Goal: Transaction & Acquisition: Obtain resource

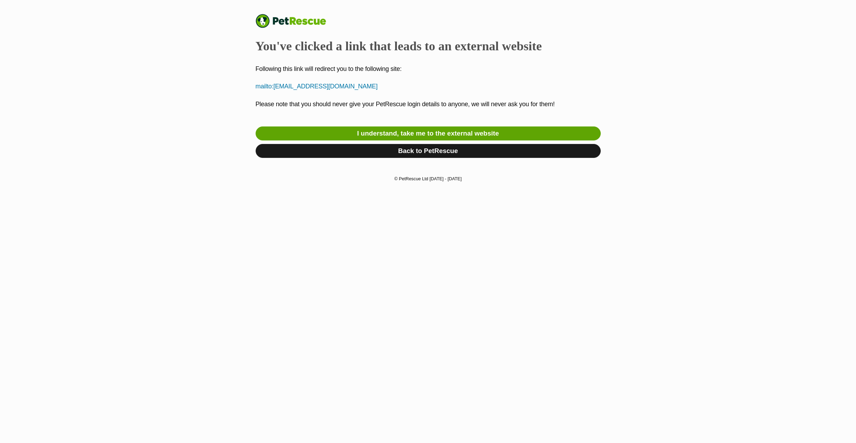
click at [427, 153] on link "Back to PetRescue" at bounding box center [427, 151] width 345 height 14
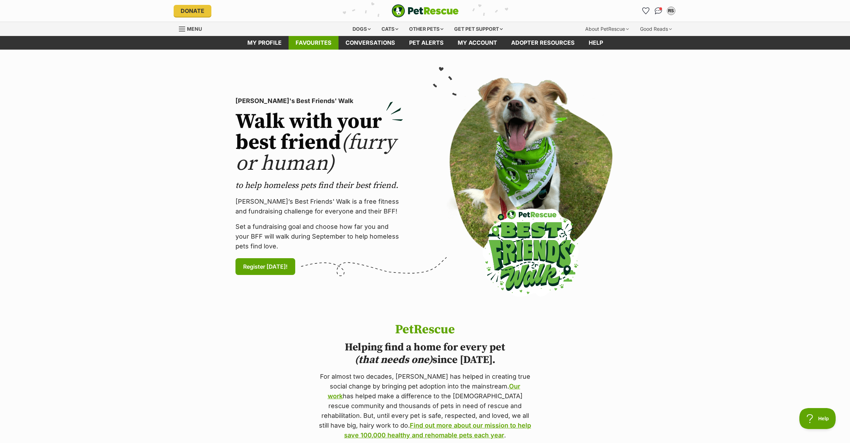
click at [307, 43] on link "Favourites" at bounding box center [314, 43] width 50 height 14
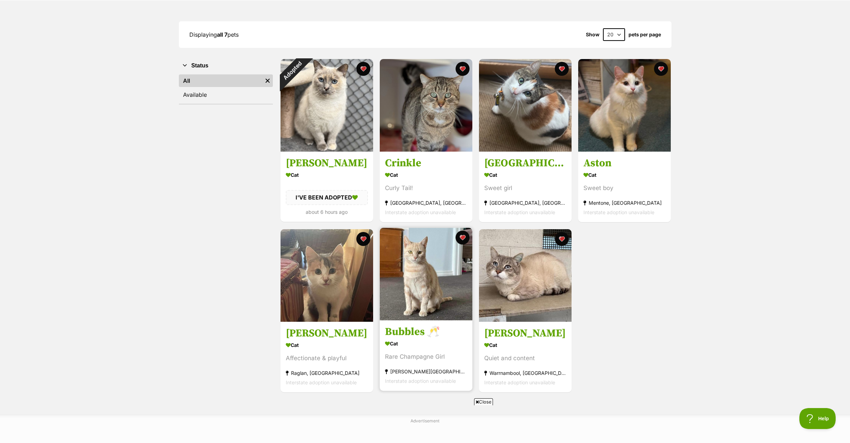
scroll to position [137, 0]
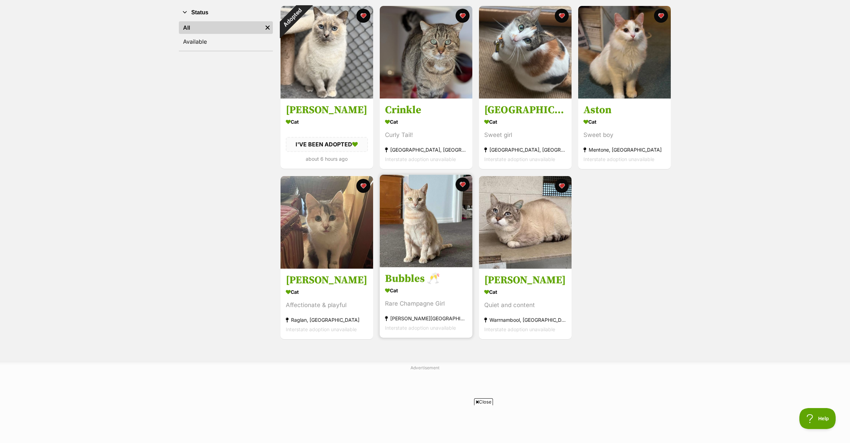
click at [422, 237] on img at bounding box center [426, 221] width 93 height 93
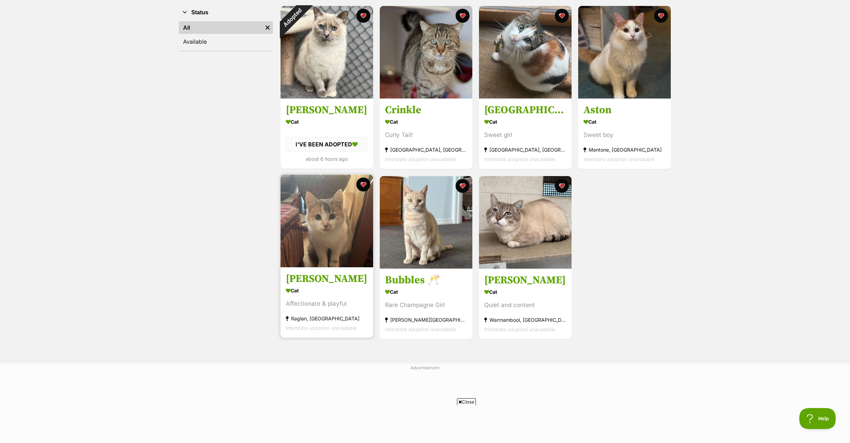
click at [315, 225] on img at bounding box center [327, 221] width 93 height 93
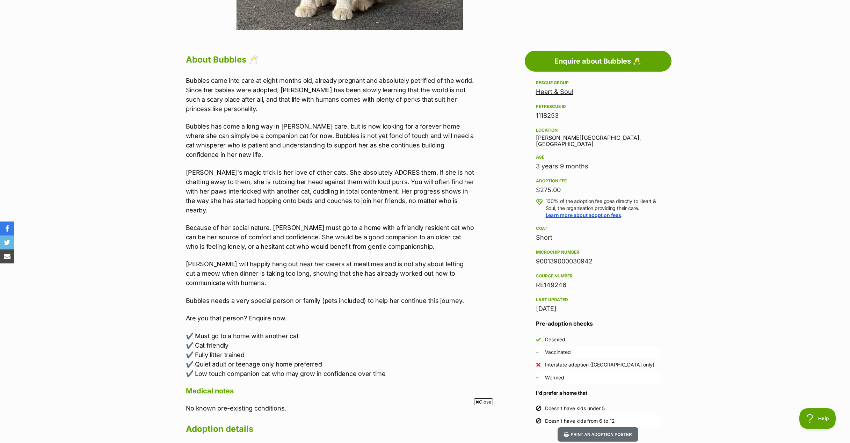
drag, startPoint x: 560, startPoint y: 184, endPoint x: 524, endPoint y: 184, distance: 36.0
click at [525, 185] on aside "Rescue group Heart & Soul PetRescue ID 1118253 Location Armstrong Creek, VIC Ag…" at bounding box center [598, 253] width 147 height 349
copy div "$275.00"
click at [563, 257] on div "900139000030942" at bounding box center [598, 262] width 124 height 10
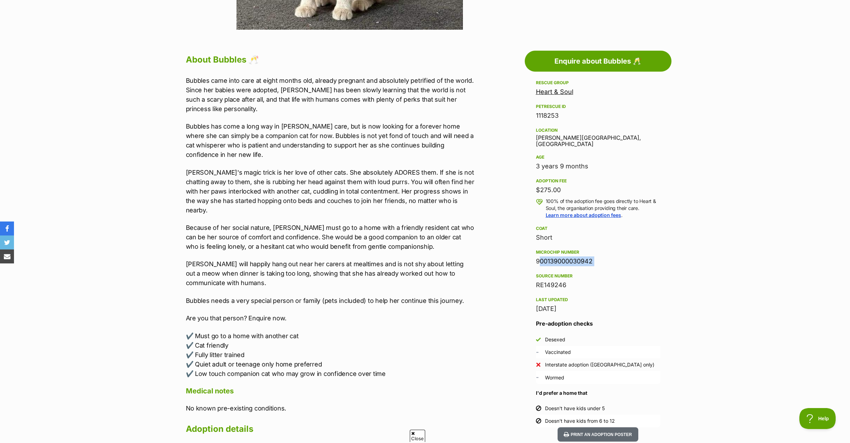
click at [563, 257] on div "900139000030942" at bounding box center [598, 262] width 124 height 10
click at [700, 254] on section "Home > Rescue pet search > Adopt a cat > Cats available for adoption Bubbles 🥂 …" at bounding box center [425, 273] width 850 height 1111
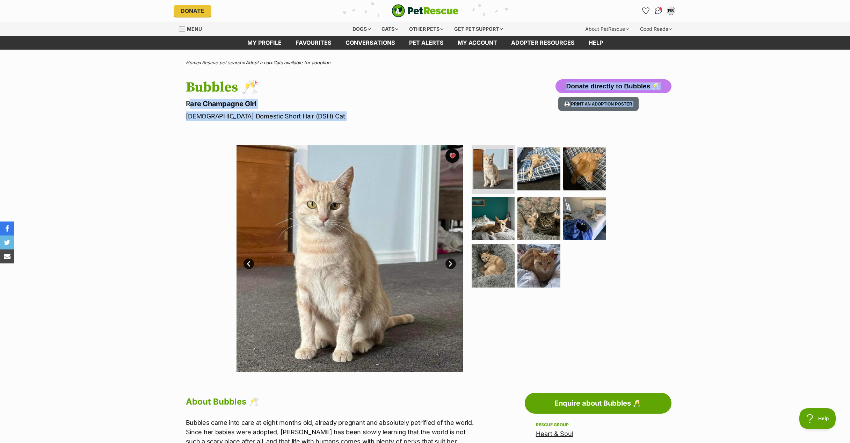
drag, startPoint x: 185, startPoint y: 104, endPoint x: 304, endPoint y: 126, distance: 121.2
copy section "Rare Champagne Girl Female Domestic Short Hair (DSH) Cat Donate directly to Bub…"
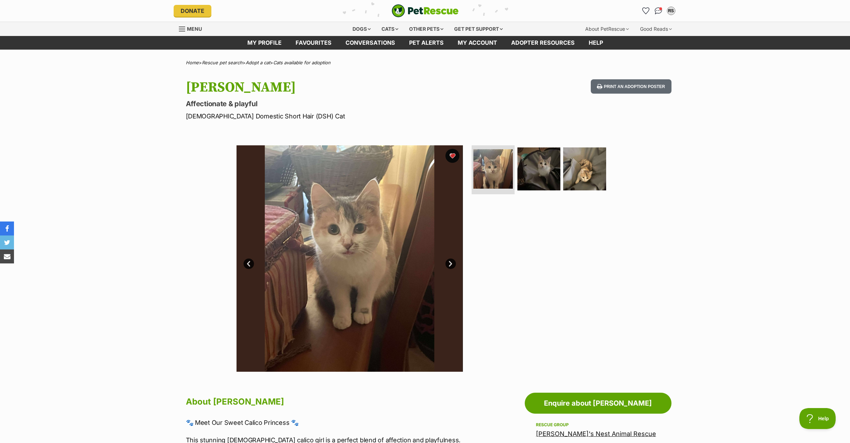
click at [209, 86] on h1 "Peachey" at bounding box center [334, 87] width 296 height 16
copy h1 "Peachey"
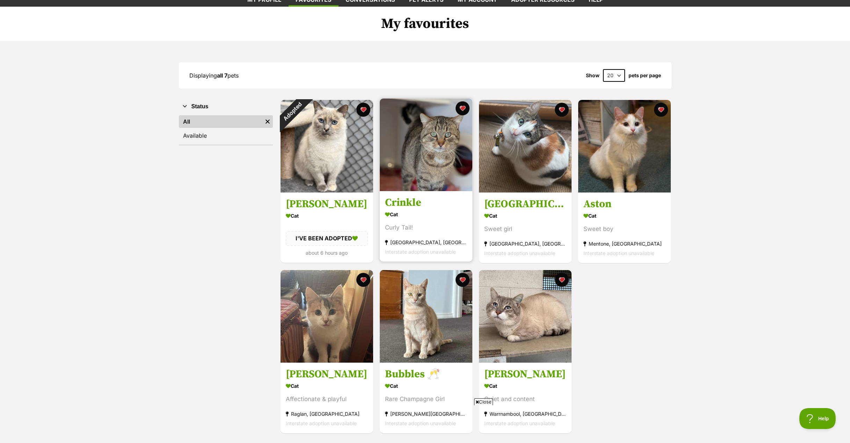
click at [397, 203] on h3 "Crinkle" at bounding box center [426, 202] width 82 height 13
click at [418, 210] on link "Crinkle Cat Curly Tail! Longwarry North, VIC Interstate adoption unavailable" at bounding box center [426, 226] width 93 height 71
click at [541, 298] on img at bounding box center [525, 315] width 93 height 93
click at [561, 279] on button "favourite" at bounding box center [561, 278] width 15 height 15
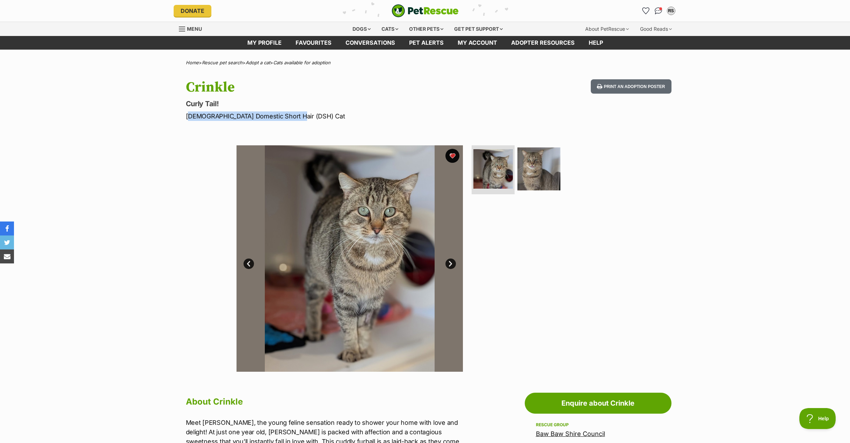
drag, startPoint x: 188, startPoint y: 117, endPoint x: 289, endPoint y: 118, distance: 101.7
click at [289, 118] on p "[DEMOGRAPHIC_DATA] Domestic Short Hair (DSH) Cat" at bounding box center [334, 115] width 296 height 9
copy p "[DEMOGRAPHIC_DATA] Domestic Short Hair (DSH) Cat"
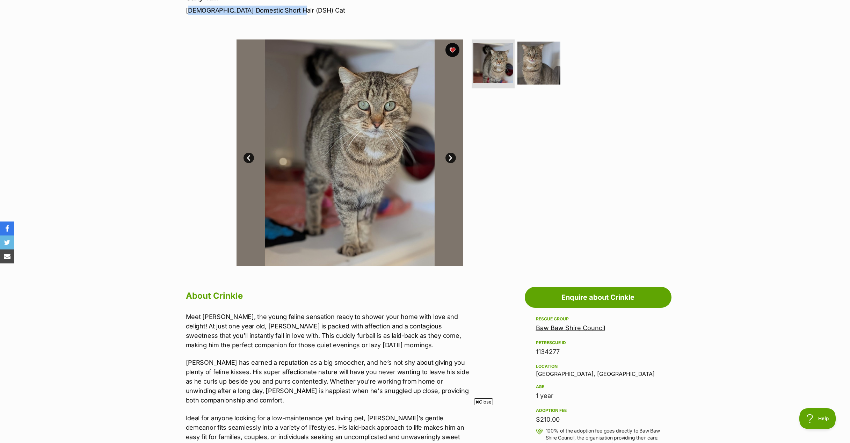
scroll to position [46, 0]
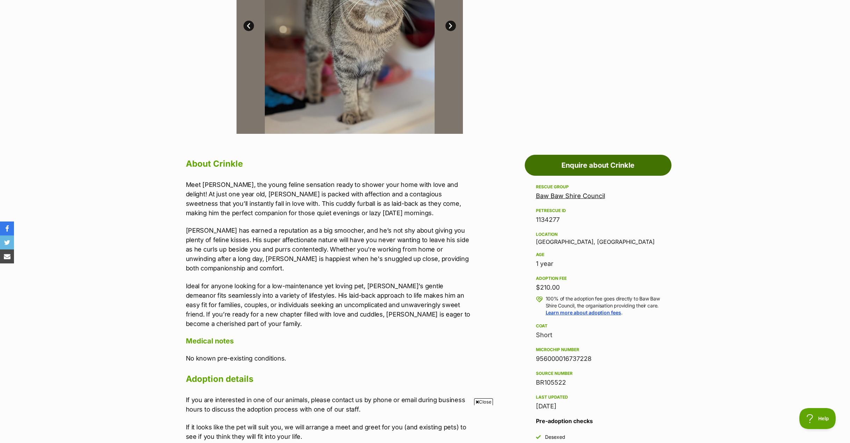
click at [611, 164] on link "Enquire about Crinkle" at bounding box center [598, 165] width 147 height 21
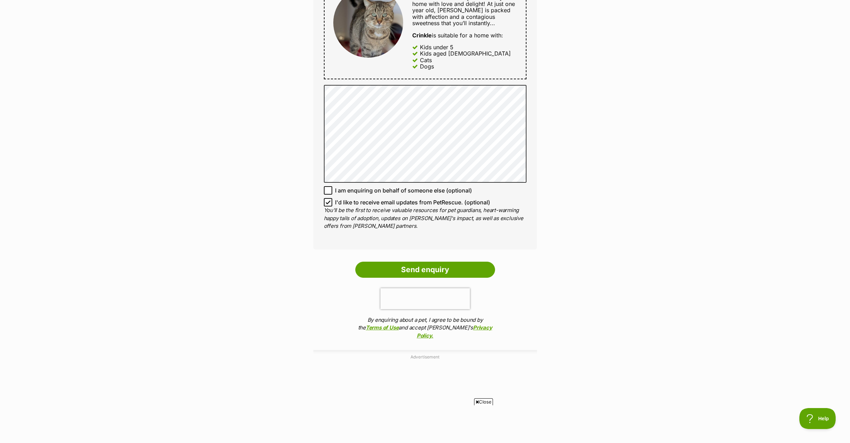
scroll to position [470, 0]
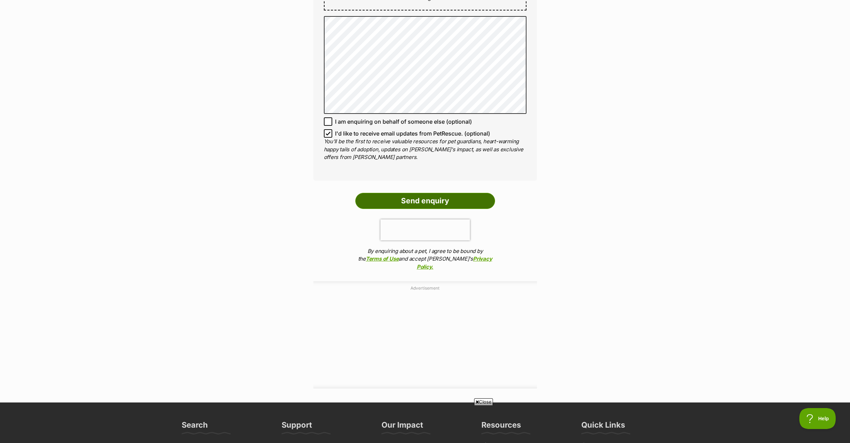
click at [449, 199] on input "Send enquiry" at bounding box center [425, 201] width 140 height 16
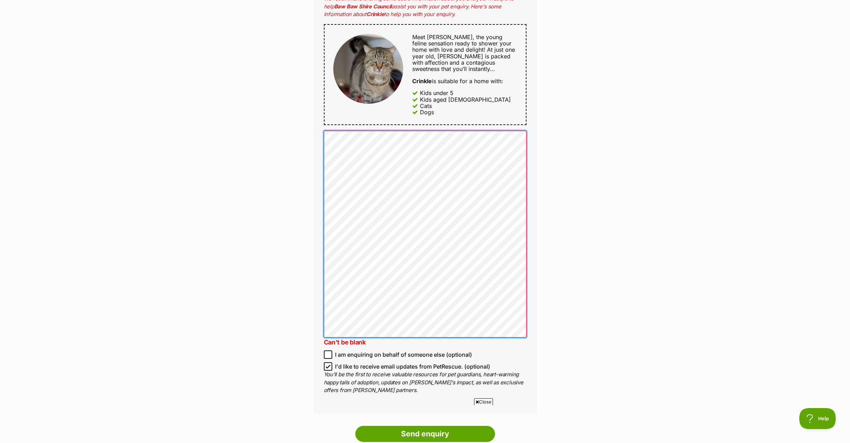
scroll to position [630, 0]
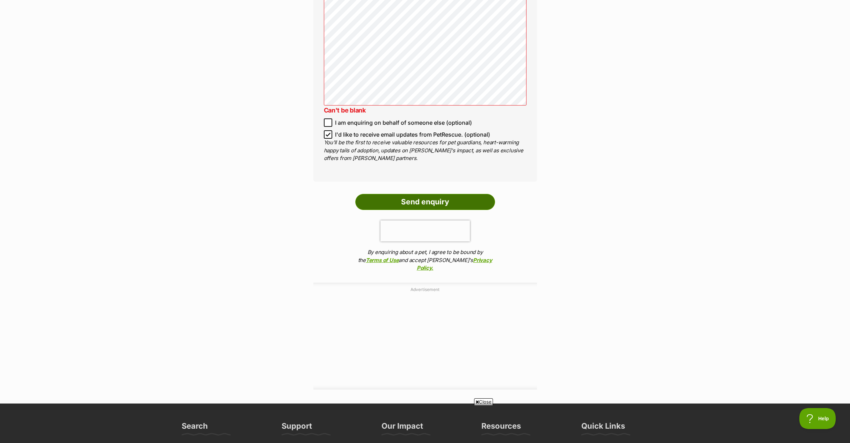
click at [416, 202] on input "Send enquiry" at bounding box center [425, 202] width 140 height 16
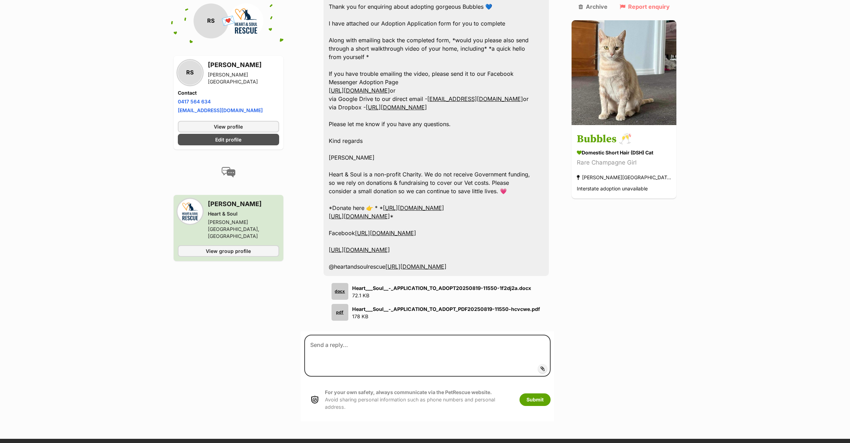
scroll to position [498, 0]
click at [375, 334] on textarea at bounding box center [427, 355] width 247 height 42
click at [547, 364] on label "Add attachment" at bounding box center [542, 368] width 9 height 9
click at [0, 0] on input "Add attachment" at bounding box center [0, 0] width 0 height 0
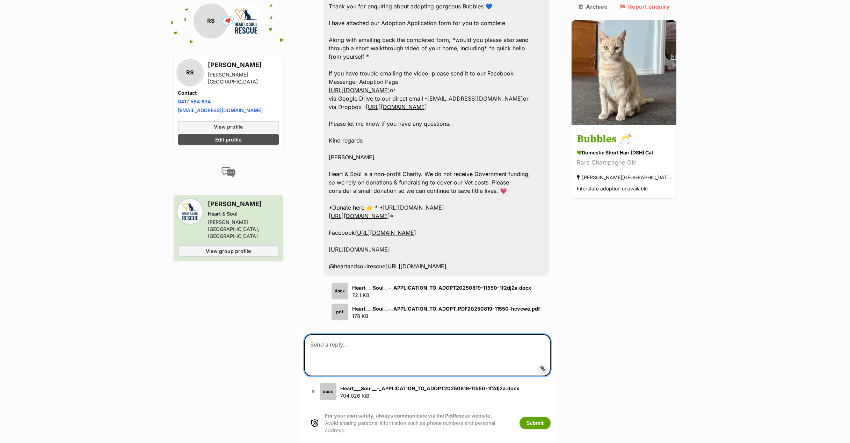
click at [359, 334] on textarea at bounding box center [427, 355] width 247 height 42
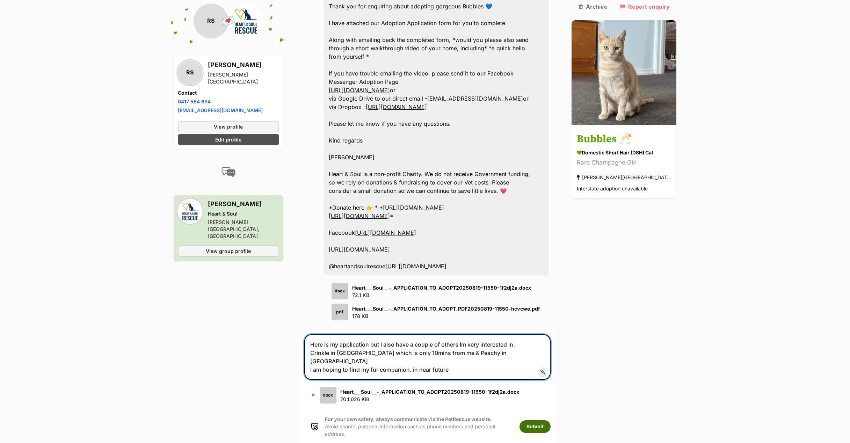
type textarea "Here is my application but I also have a couple of others Im very interested in…"
click at [551, 420] on button "Submit" at bounding box center [535, 426] width 31 height 13
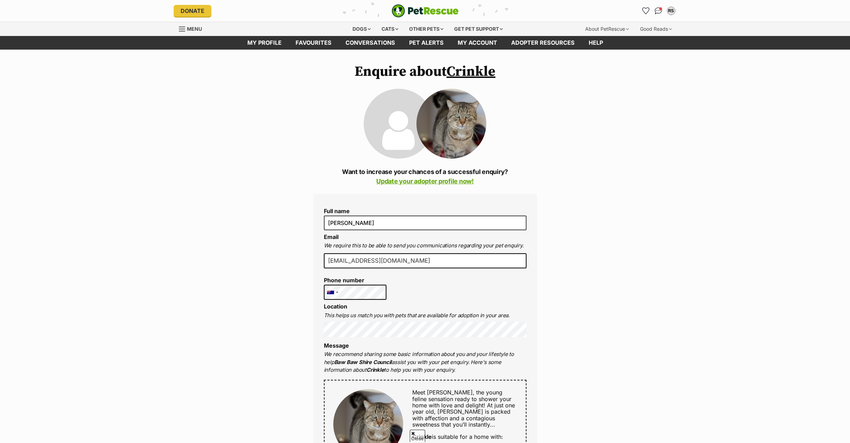
scroll to position [470, 0]
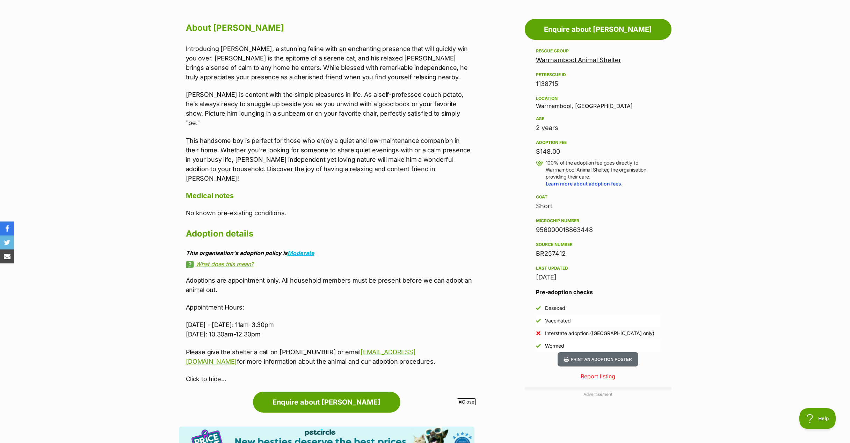
scroll to position [120, 0]
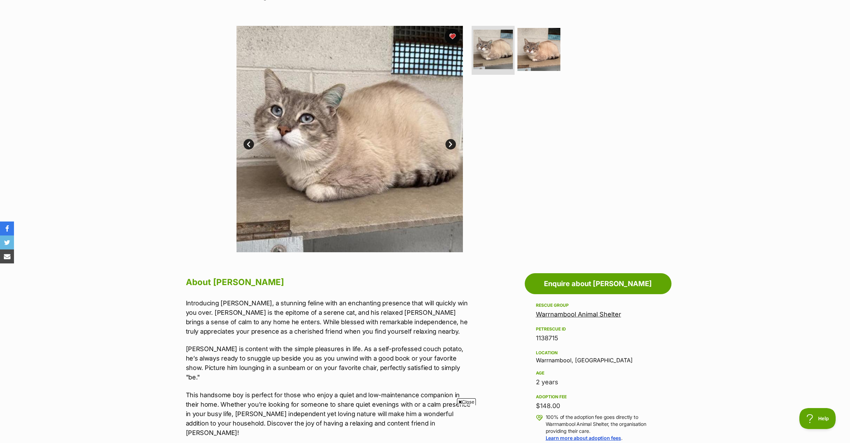
click at [452, 36] on button "favourite" at bounding box center [452, 36] width 15 height 15
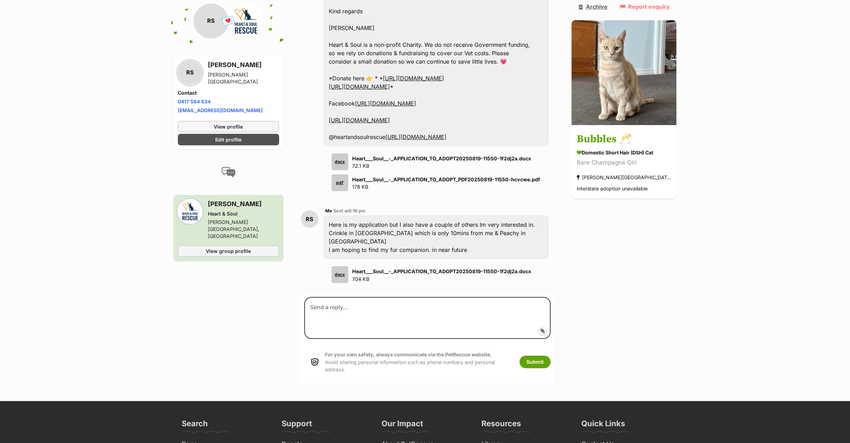
scroll to position [628, 0]
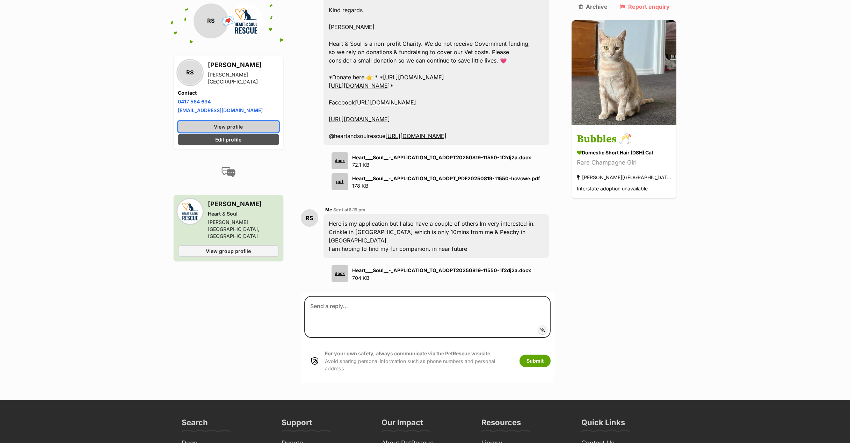
click at [259, 126] on link "View profile" at bounding box center [228, 127] width 101 height 12
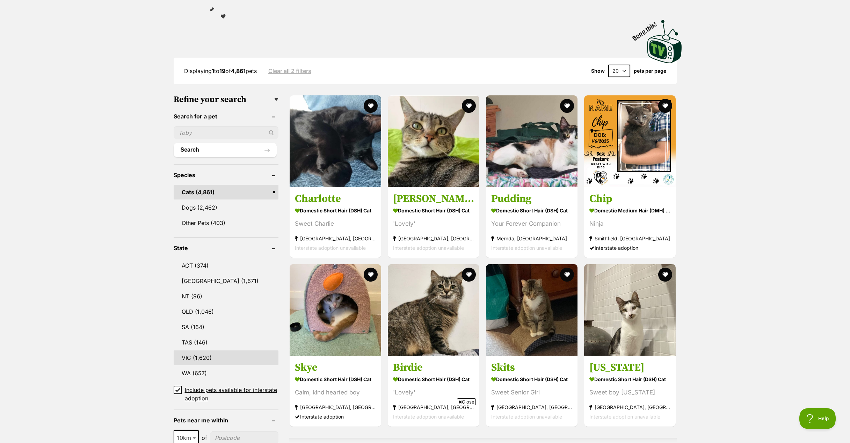
click at [208, 352] on link "VIC (1,620)" at bounding box center [226, 358] width 105 height 15
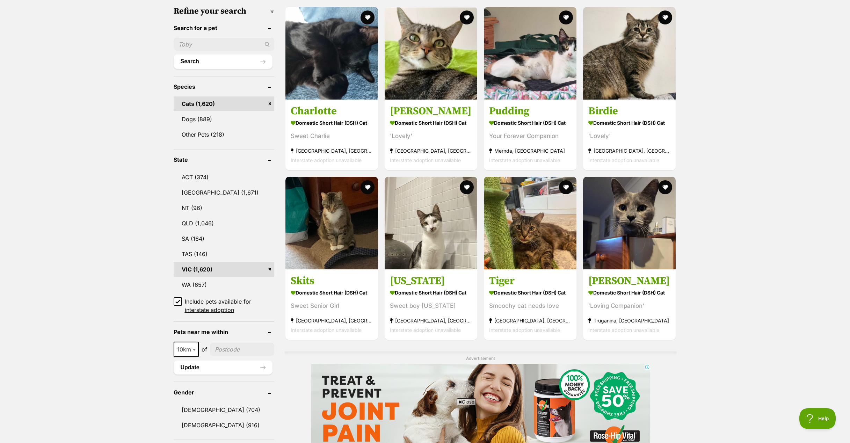
scroll to position [222, 0]
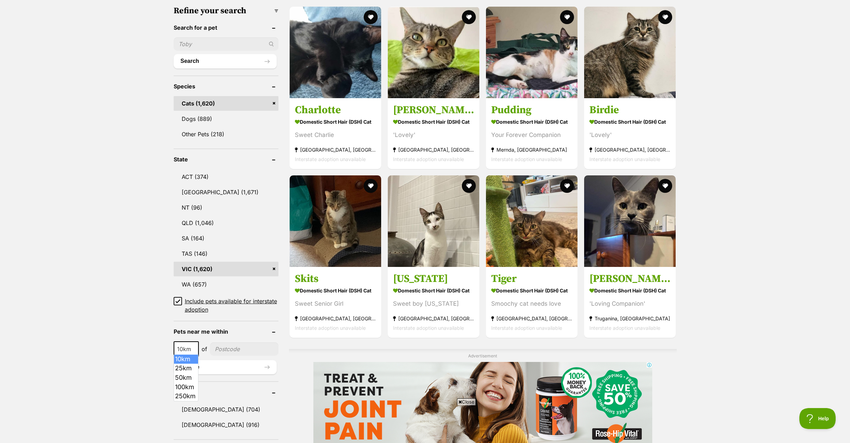
click at [192, 345] on span at bounding box center [195, 348] width 7 height 15
select select "250"
click at [246, 344] on input"] "postcode" at bounding box center [247, 349] width 64 height 13
type input"] "3818"
click at [262, 366] on button "Update" at bounding box center [225, 367] width 103 height 14
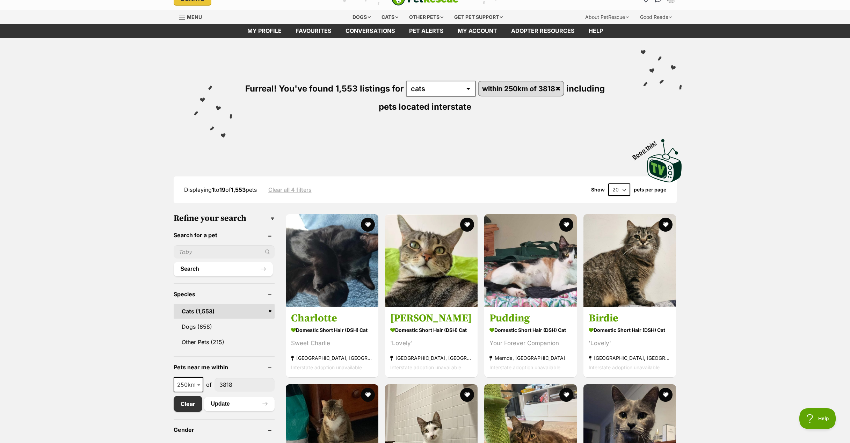
click at [625, 185] on select "20 40 60" at bounding box center [619, 189] width 22 height 13
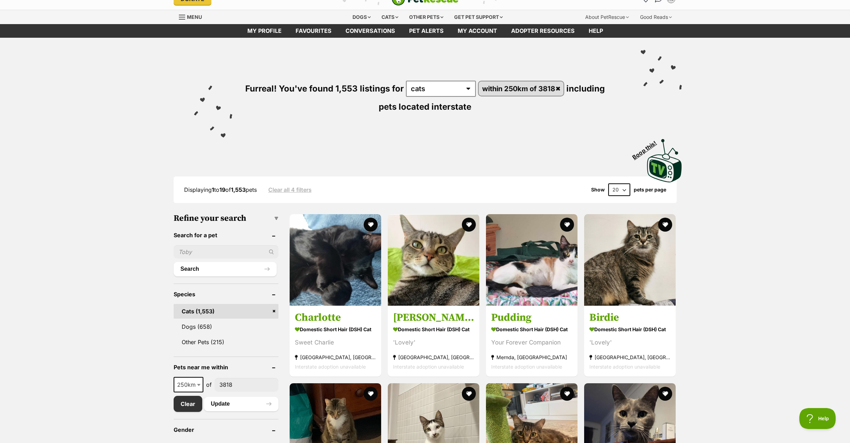
select select "60"
click at [608, 183] on select "20 40 60" at bounding box center [619, 189] width 22 height 13
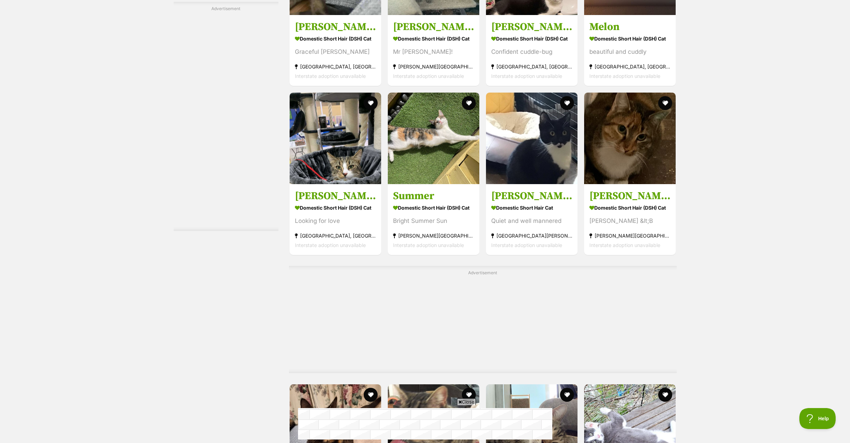
scroll to position [1468, 0]
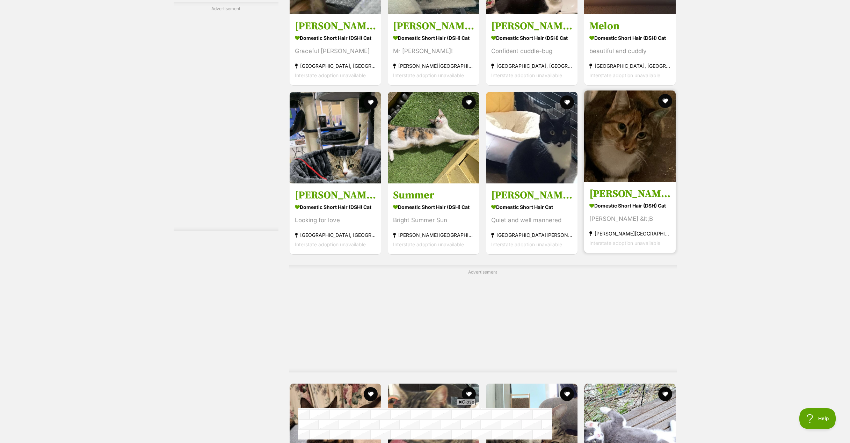
click at [634, 130] on img at bounding box center [630, 137] width 92 height 92
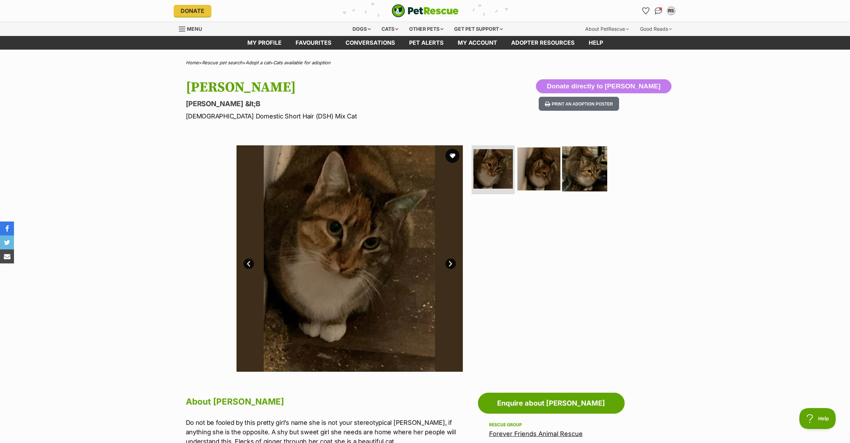
click at [595, 168] on img at bounding box center [584, 168] width 45 height 45
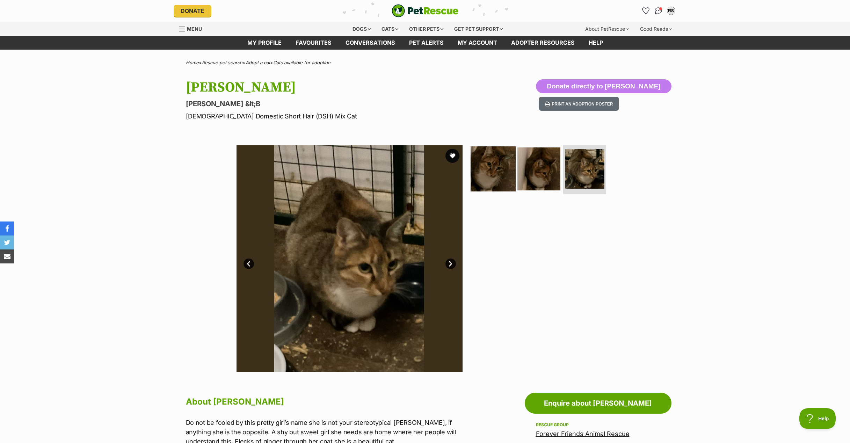
click at [489, 173] on img at bounding box center [493, 168] width 45 height 45
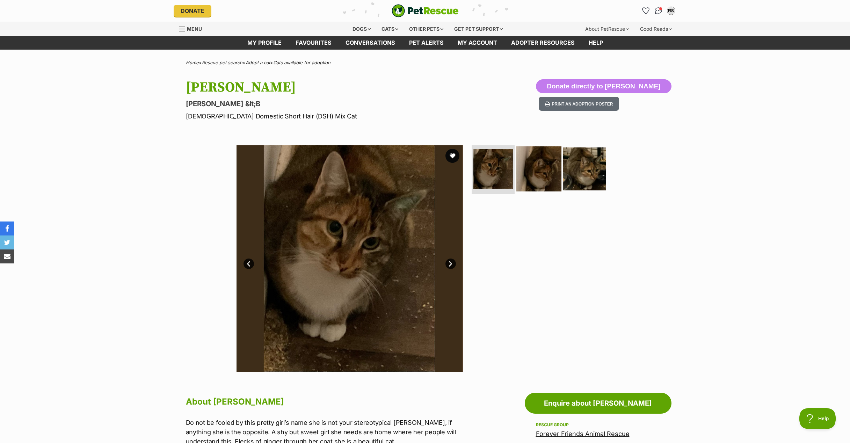
click at [535, 168] on img at bounding box center [539, 168] width 45 height 45
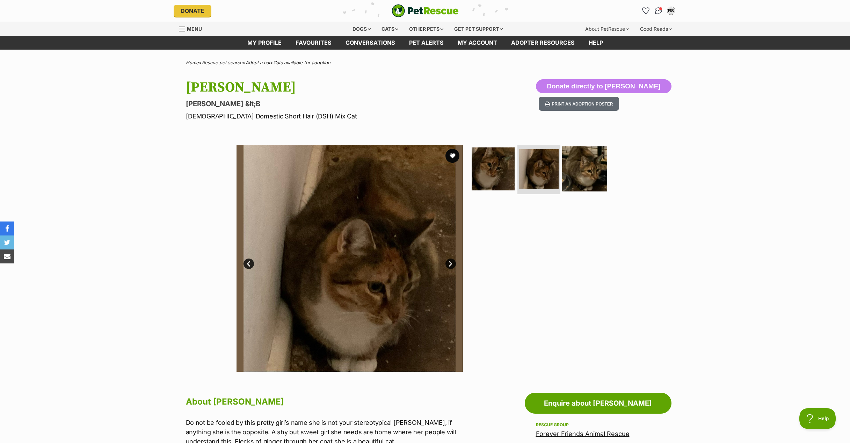
click at [580, 170] on img at bounding box center [584, 168] width 45 height 45
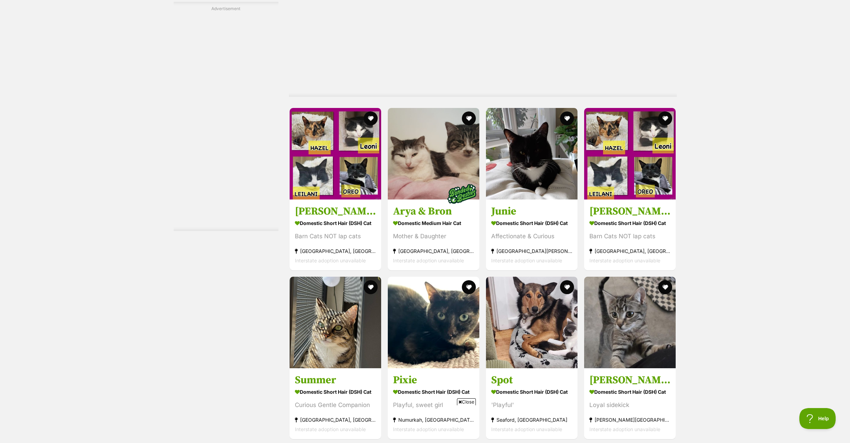
scroll to position [2112, 0]
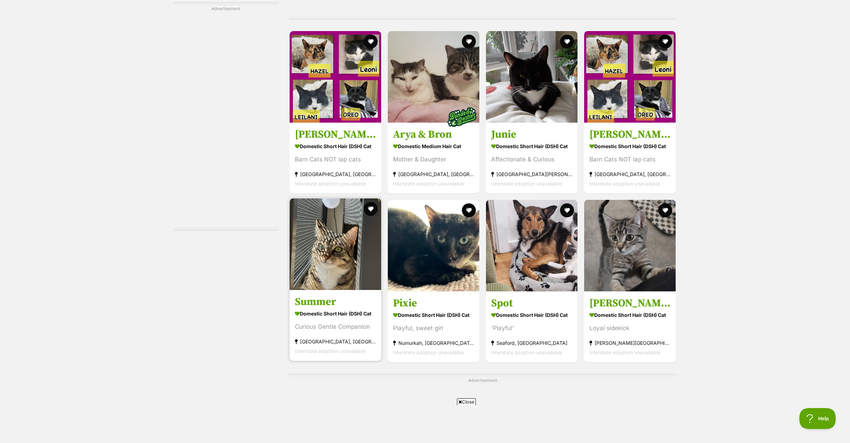
click at [346, 199] on img at bounding box center [336, 245] width 92 height 92
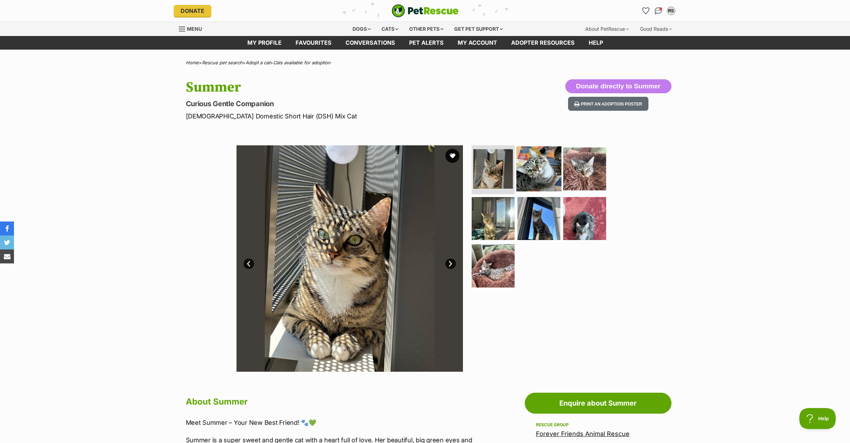
click at [537, 160] on img at bounding box center [539, 168] width 45 height 45
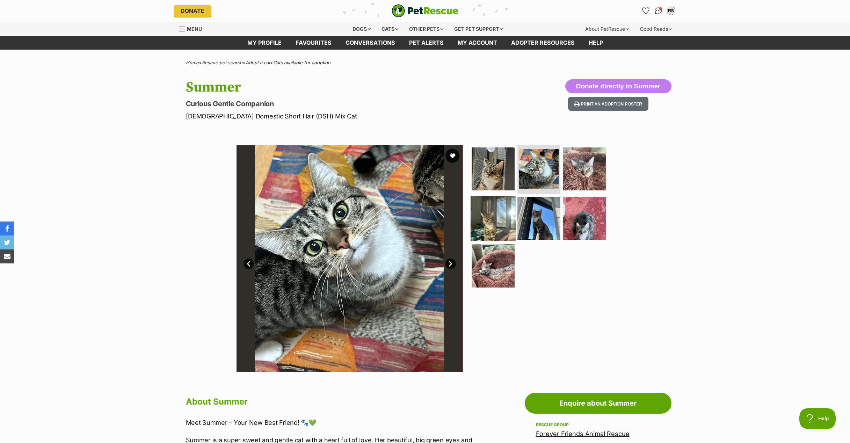
click at [507, 215] on img at bounding box center [493, 218] width 45 height 45
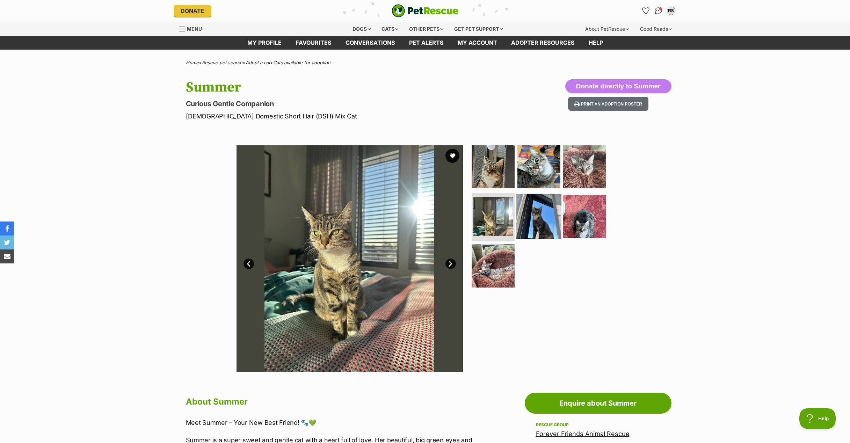
click at [544, 212] on img at bounding box center [539, 216] width 45 height 45
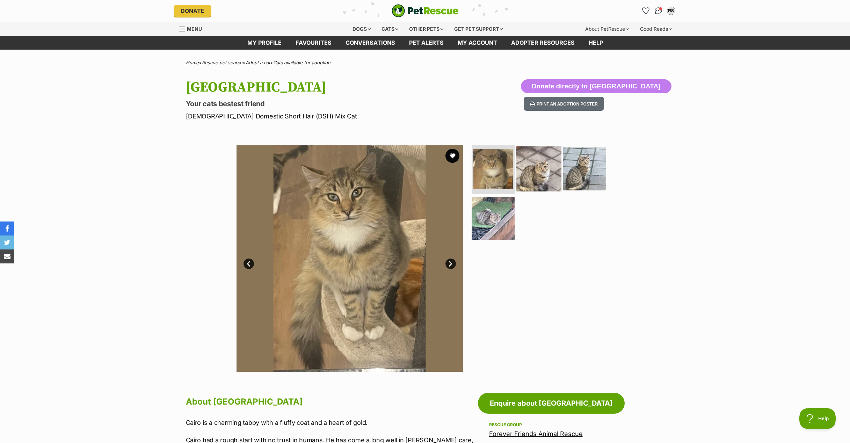
click at [539, 172] on img at bounding box center [539, 168] width 45 height 45
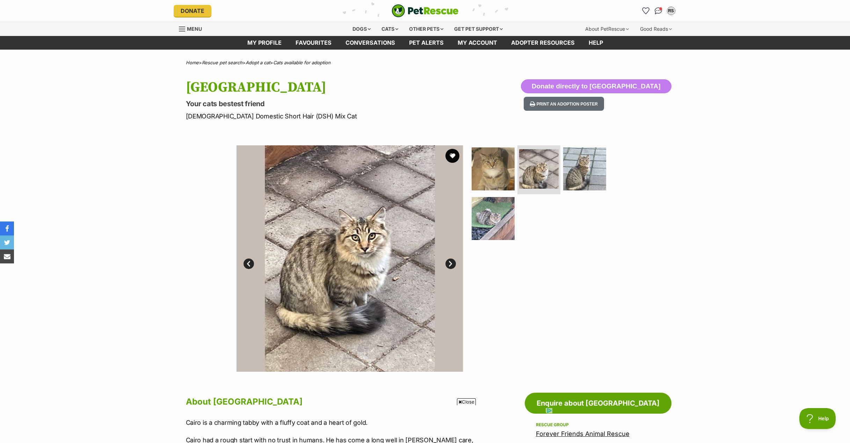
scroll to position [134, 0]
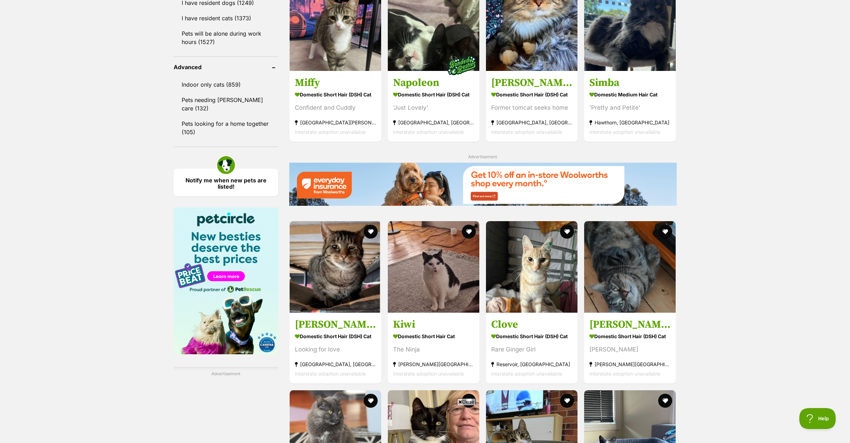
scroll to position [701, 0]
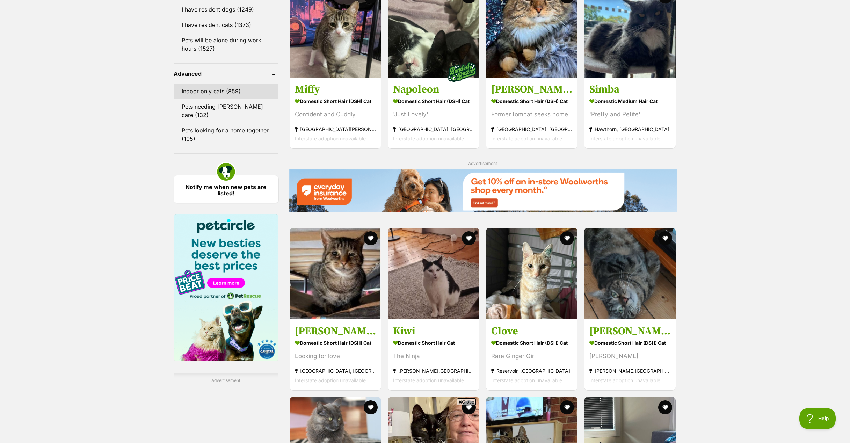
click at [208, 91] on link "Indoor only cats (859)" at bounding box center [226, 91] width 105 height 15
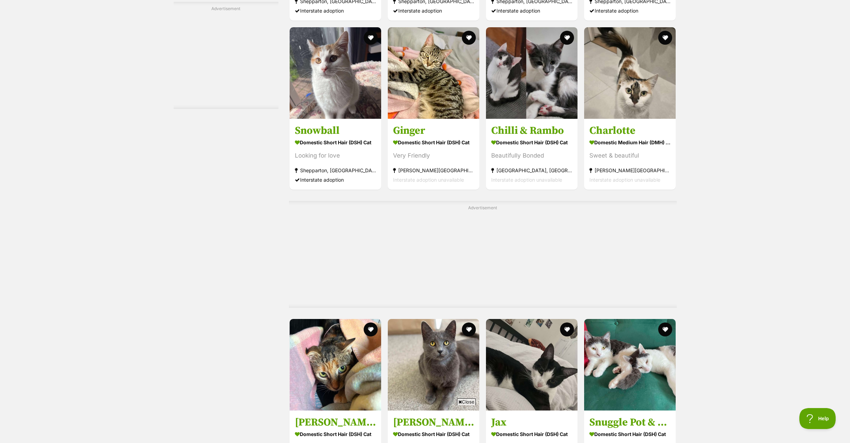
scroll to position [1678, 0]
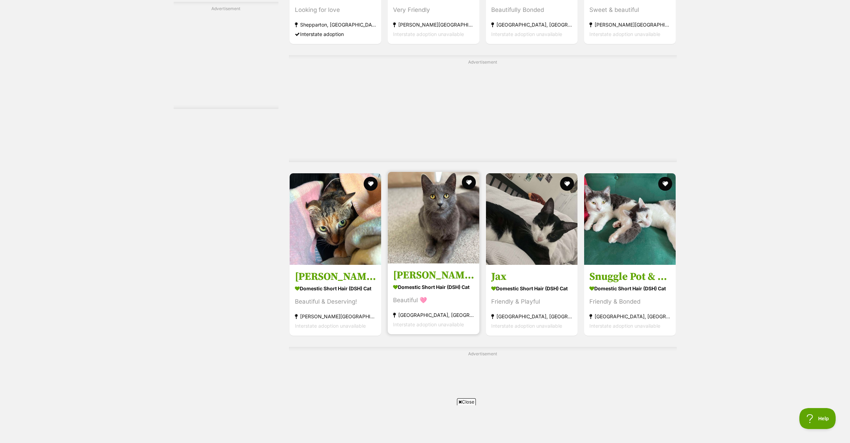
click at [444, 231] on img at bounding box center [434, 218] width 92 height 92
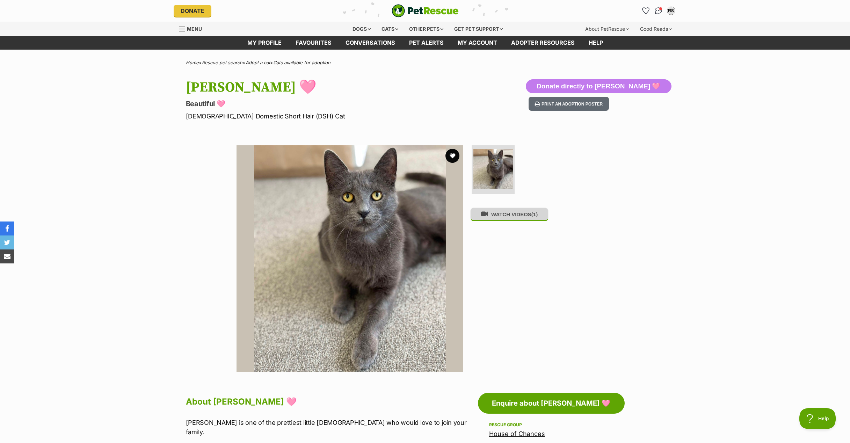
click at [502, 217] on button "WATCH VIDEOS (1)" at bounding box center [509, 215] width 78 height 14
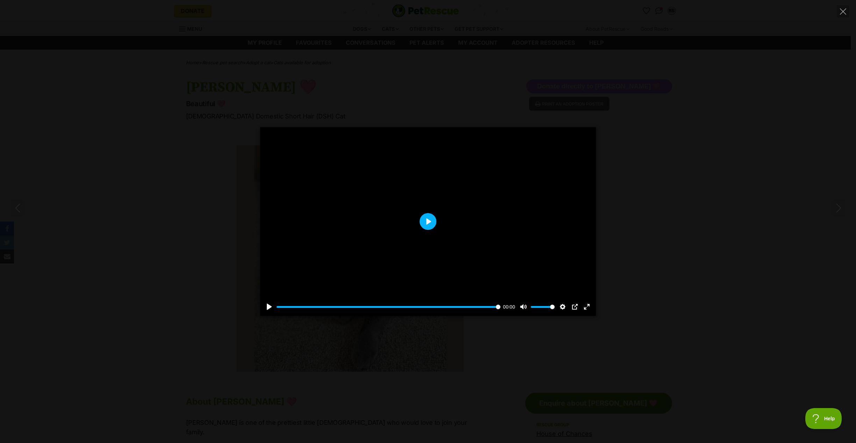
click at [426, 219] on button "Play" at bounding box center [427, 221] width 17 height 17
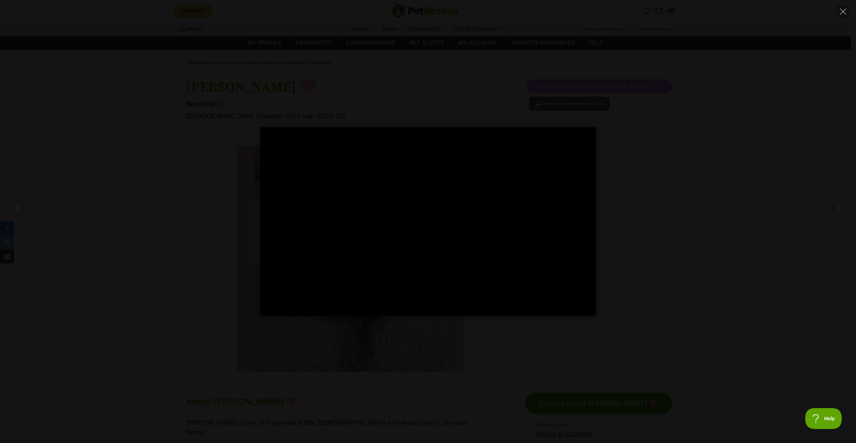
type input "100"
click at [447, 98] on div "Pause Play % buffered 00:00 -00:00 Unmute Mute Disable captions Enable captions…" at bounding box center [428, 221] width 856 height 443
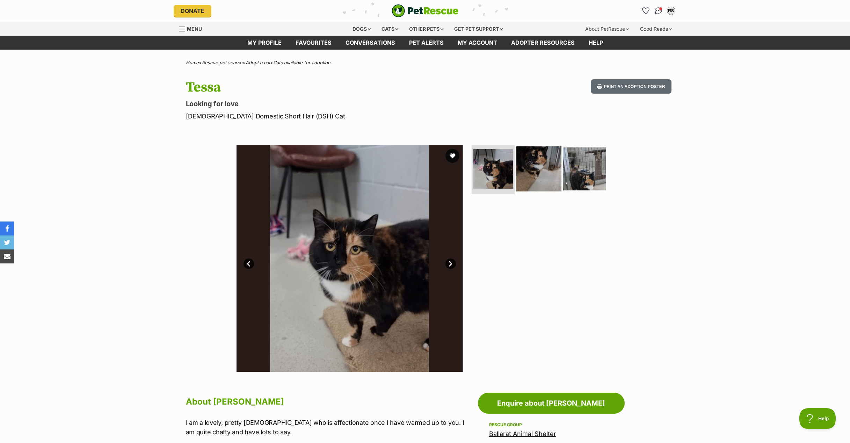
click at [545, 159] on img at bounding box center [539, 168] width 45 height 45
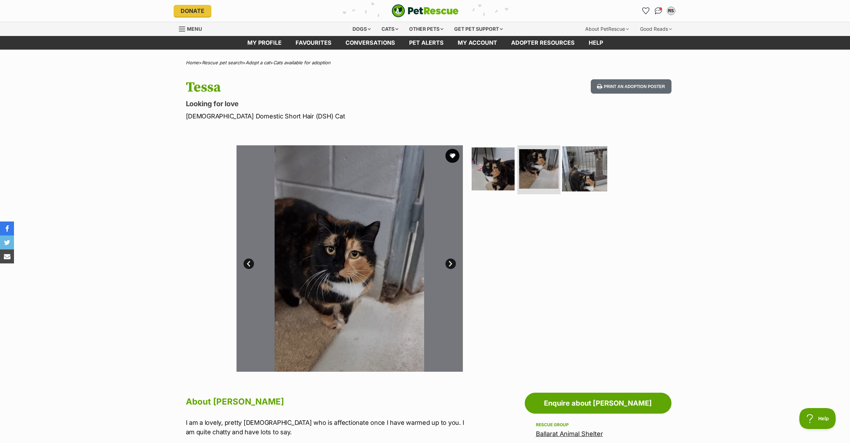
click at [583, 172] on img at bounding box center [584, 168] width 45 height 45
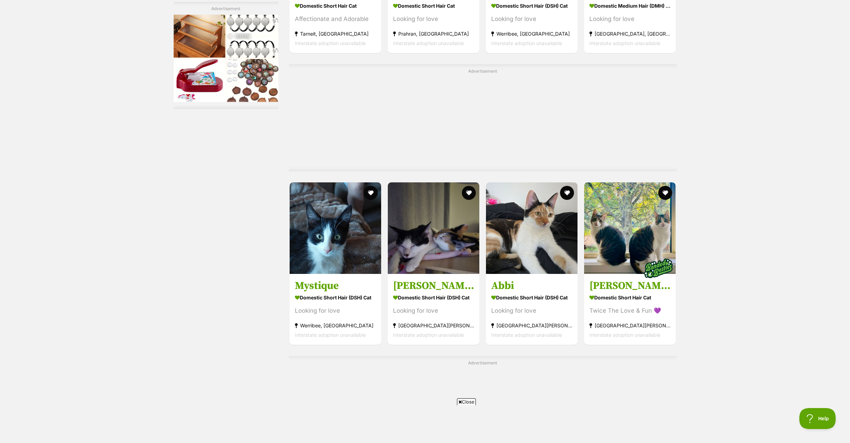
scroll to position [3177, 0]
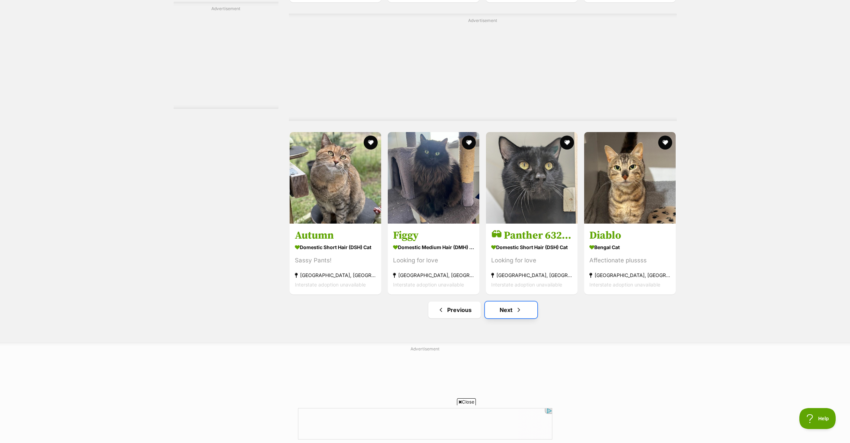
click at [513, 318] on link "Next" at bounding box center [511, 310] width 52 height 17
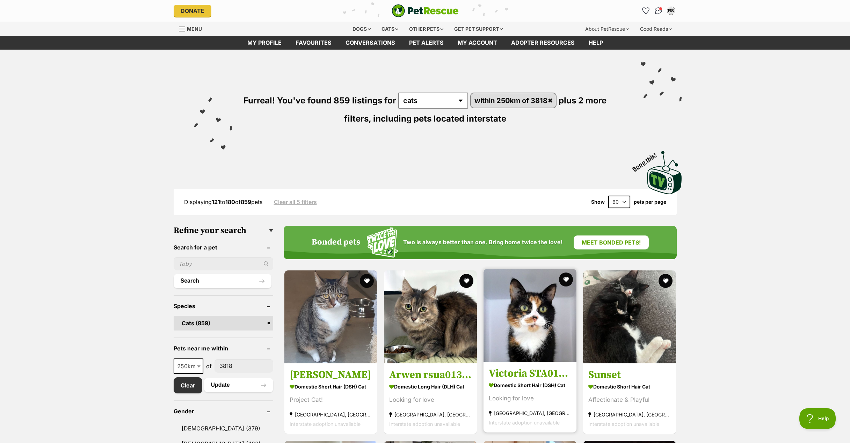
click at [540, 330] on img at bounding box center [530, 315] width 93 height 93
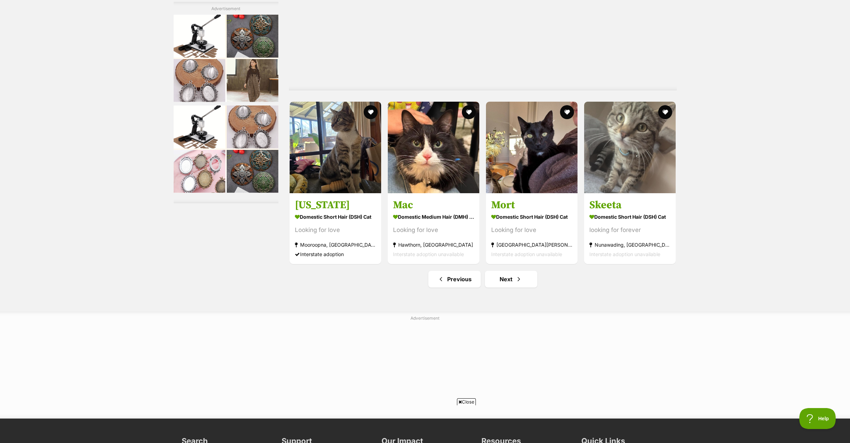
scroll to position [3597, 0]
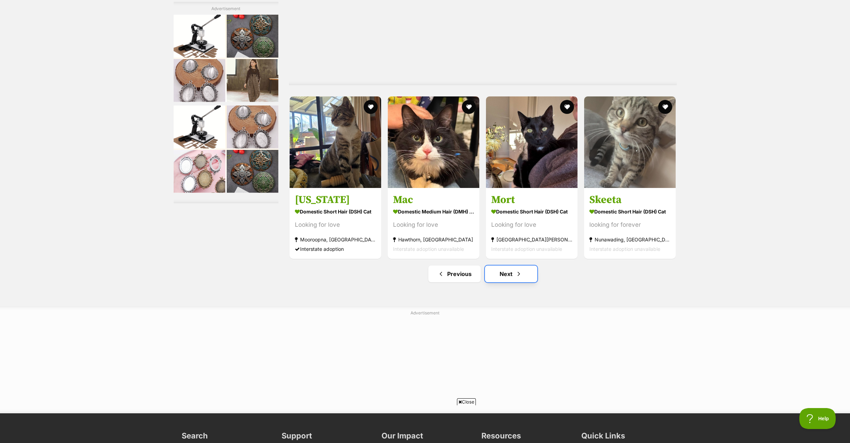
click at [512, 279] on link "Next" at bounding box center [511, 274] width 52 height 17
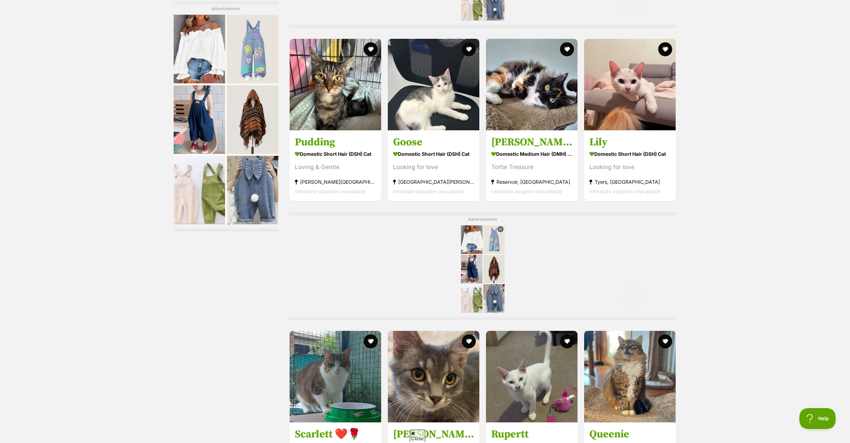
scroll to position [2894, 0]
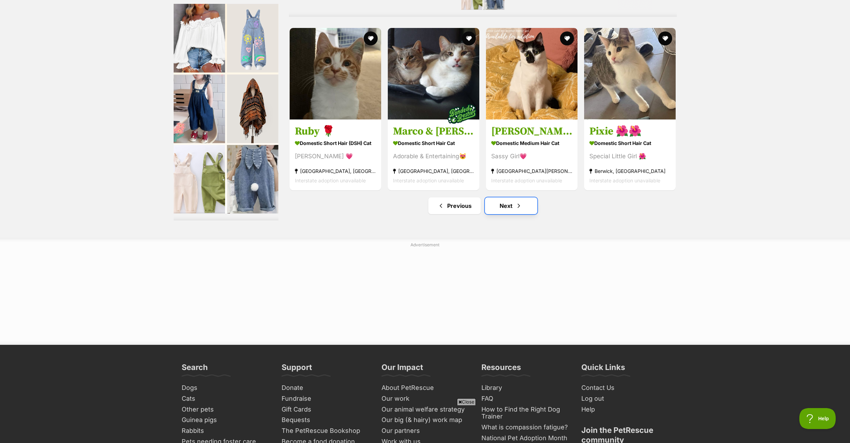
click at [522, 210] on span "Next page" at bounding box center [519, 206] width 7 height 8
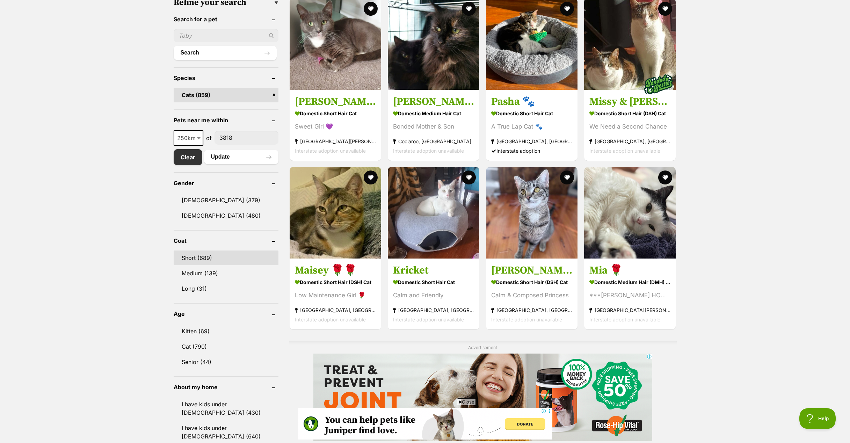
click at [191, 258] on link "Short (689)" at bounding box center [226, 258] width 105 height 15
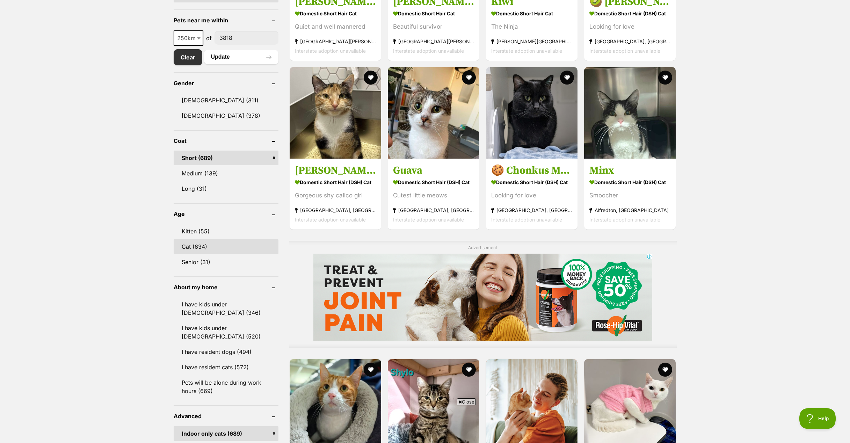
click at [200, 248] on link "Cat (634)" at bounding box center [226, 246] width 105 height 15
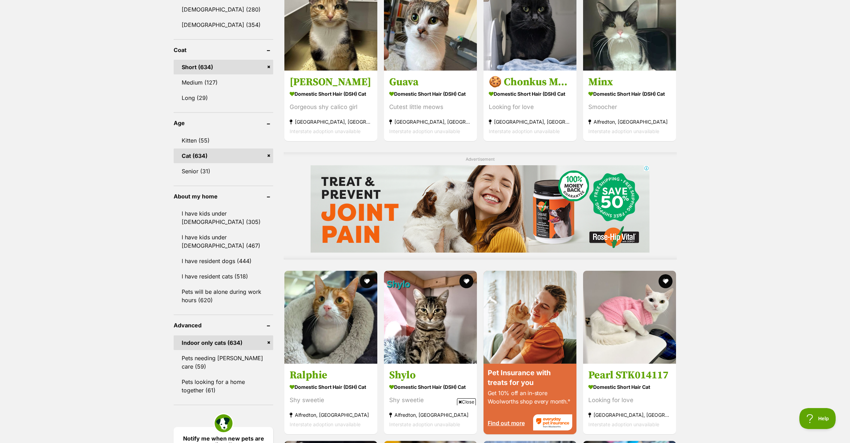
scroll to position [422, 0]
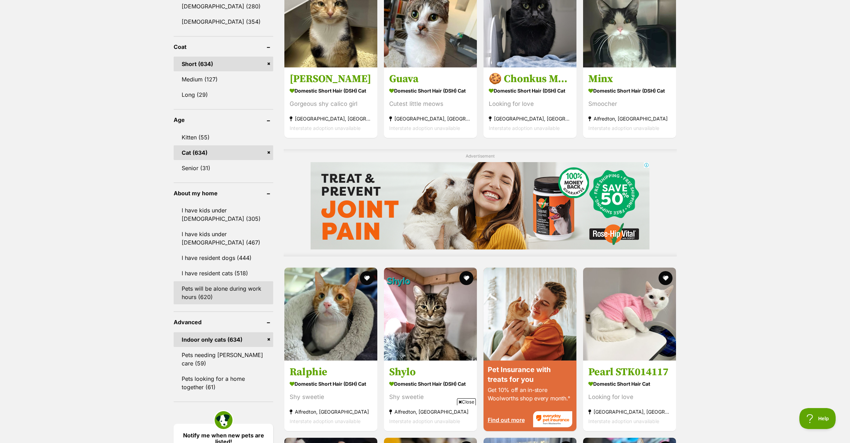
click at [248, 294] on link "Pets will be alone during work hours (620)" at bounding box center [224, 292] width 100 height 23
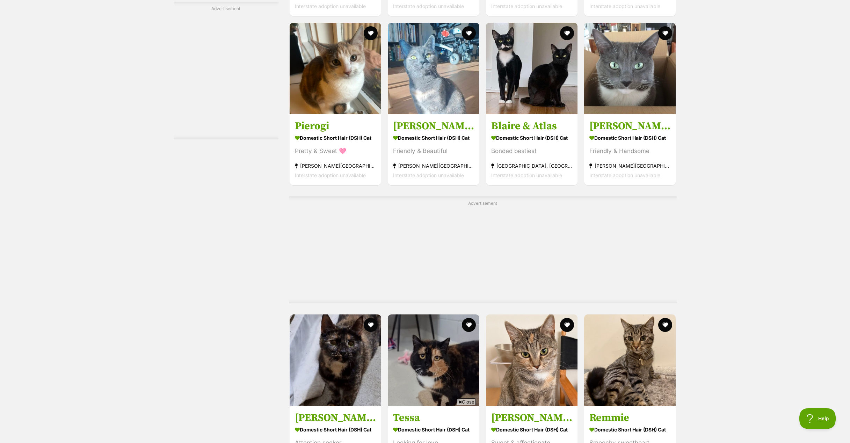
scroll to position [1539, 0]
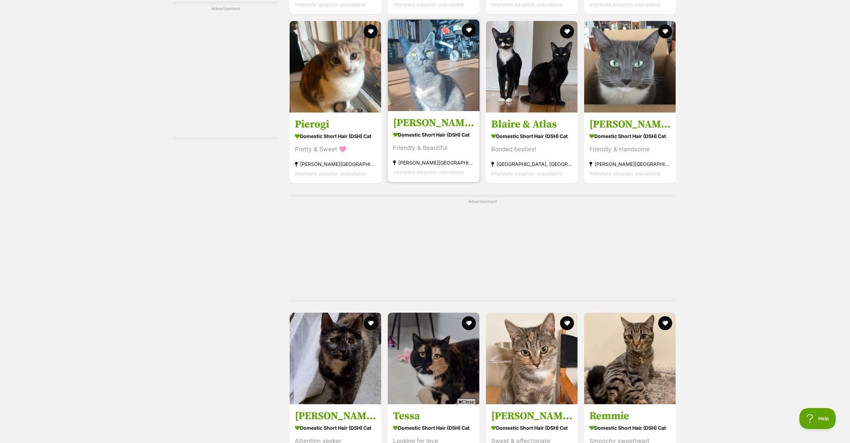
click at [447, 104] on img at bounding box center [434, 66] width 92 height 92
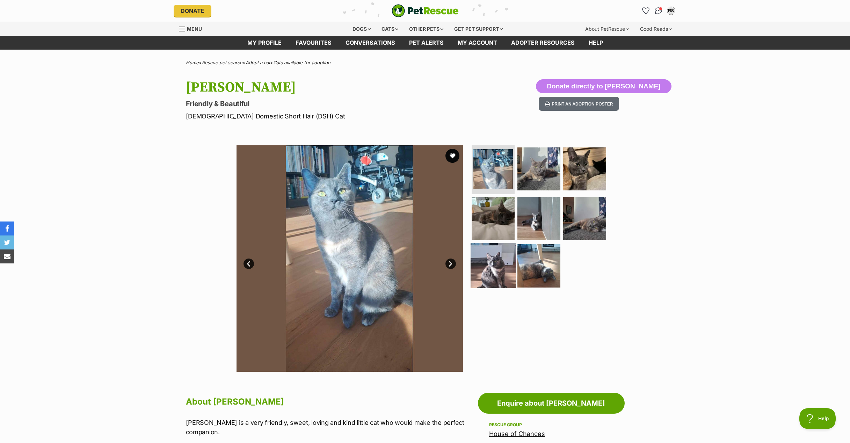
click at [495, 267] on img at bounding box center [493, 265] width 45 height 45
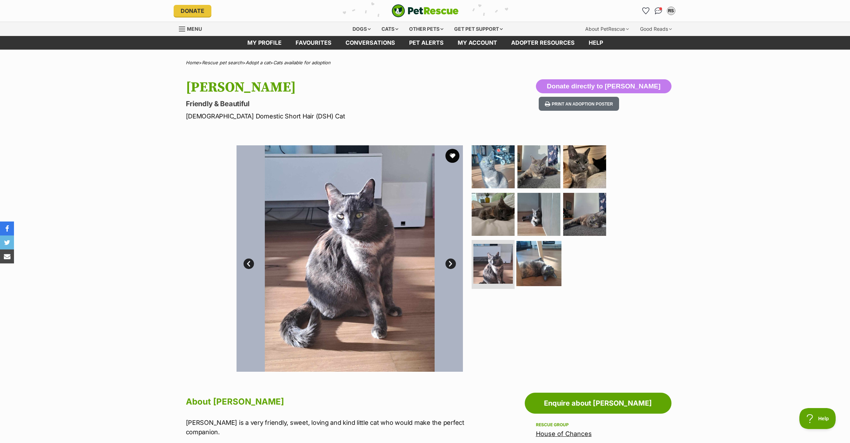
click at [532, 266] on img at bounding box center [539, 263] width 45 height 45
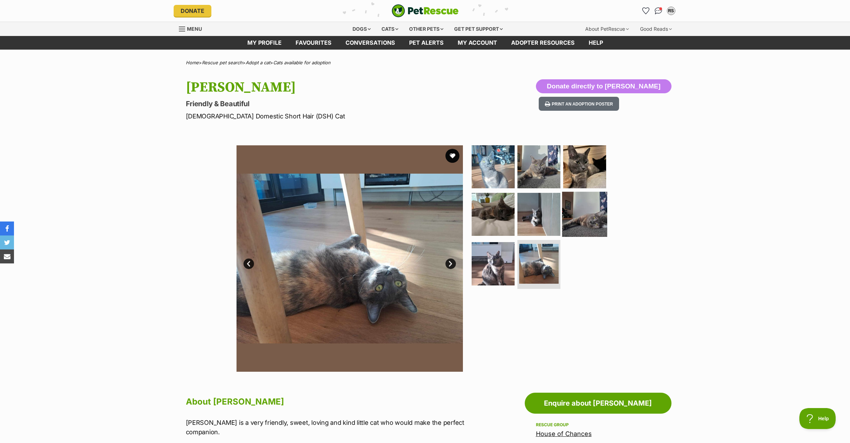
click at [595, 221] on img at bounding box center [584, 214] width 45 height 45
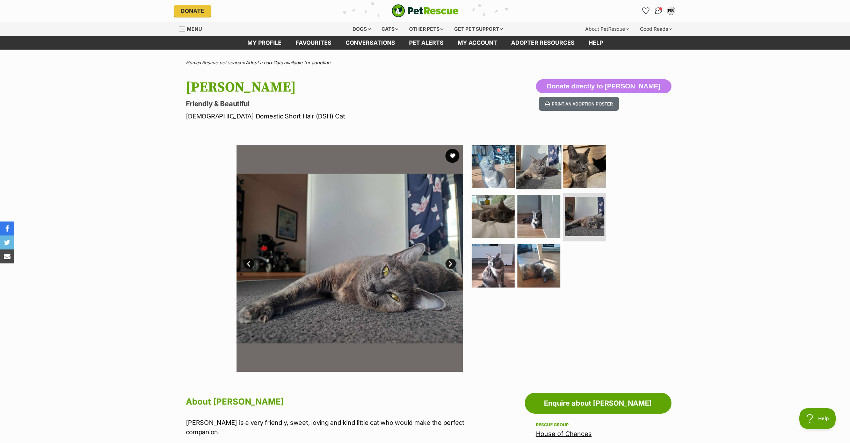
click at [548, 166] on img at bounding box center [539, 166] width 45 height 45
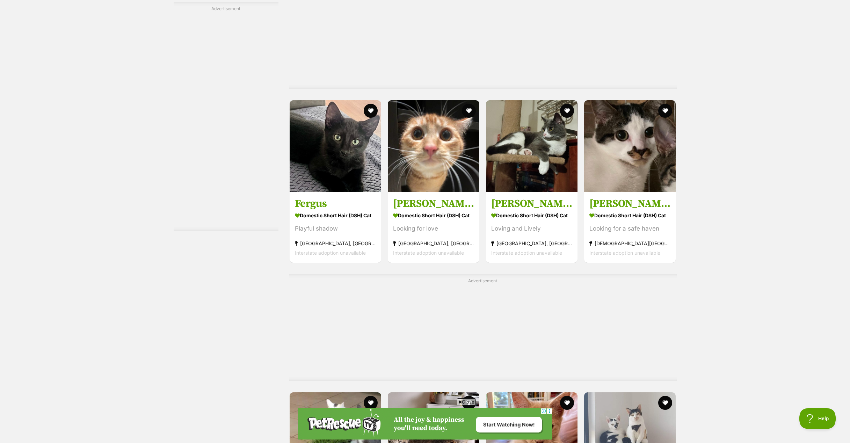
scroll to position [3263, 0]
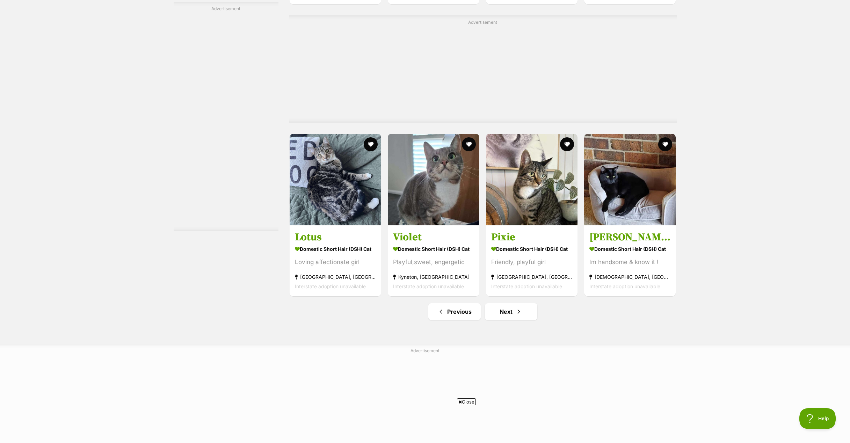
scroll to position [3424, 0]
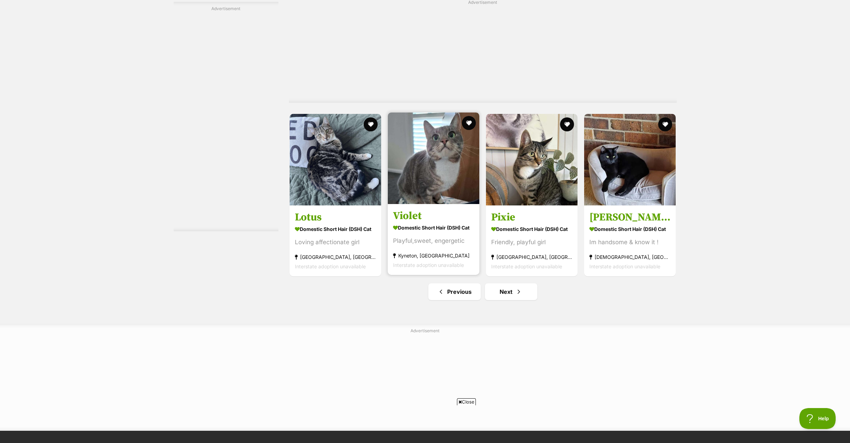
click at [449, 174] on img at bounding box center [434, 159] width 92 height 92
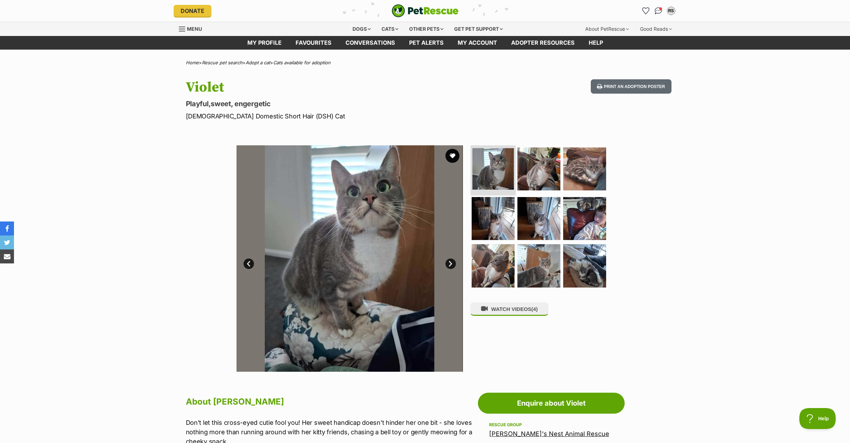
click at [497, 176] on img at bounding box center [494, 169] width 42 height 42
click at [540, 175] on img at bounding box center [539, 168] width 45 height 45
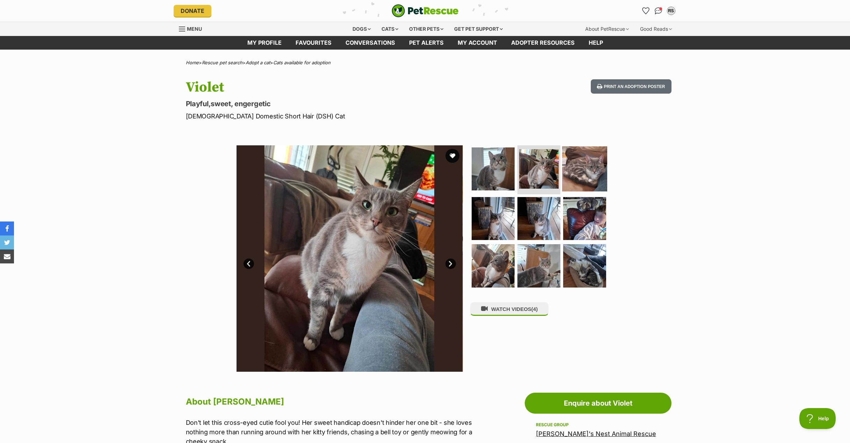
click at [581, 175] on img at bounding box center [584, 168] width 45 height 45
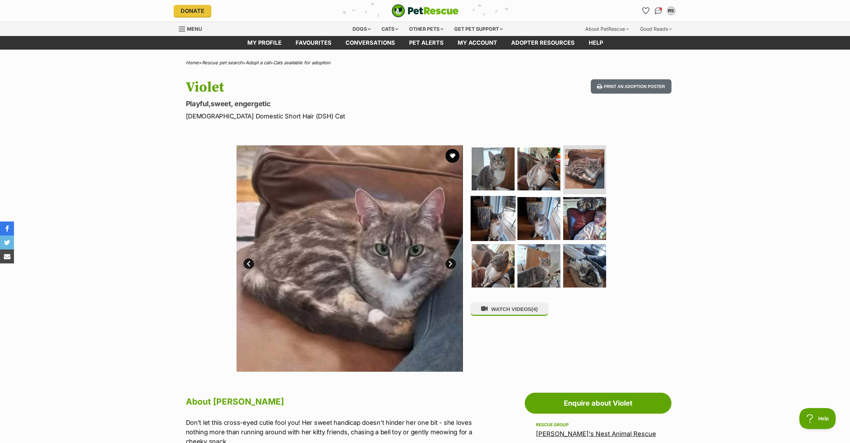
click at [500, 225] on img at bounding box center [493, 218] width 45 height 45
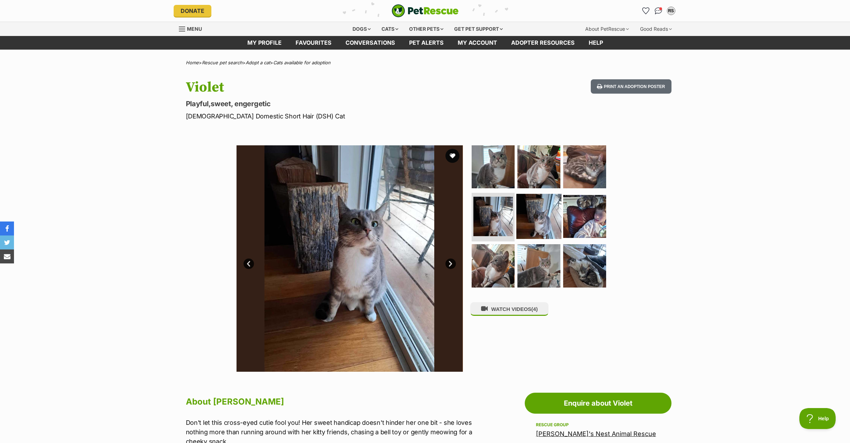
click at [537, 213] on img at bounding box center [539, 216] width 45 height 45
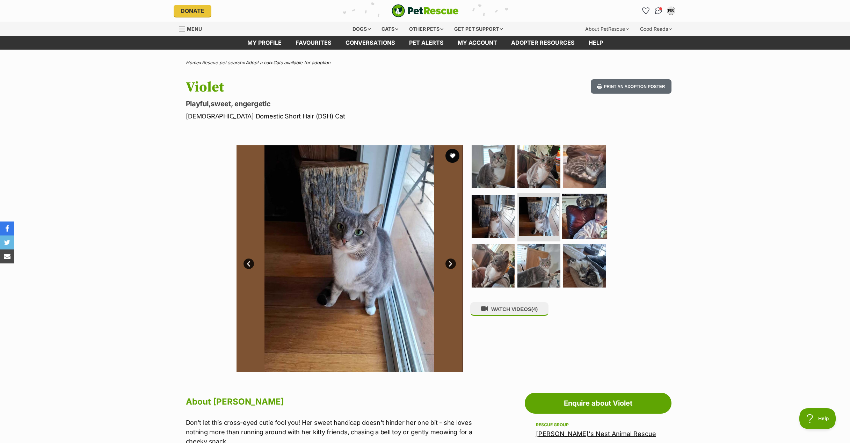
click at [585, 221] on img at bounding box center [584, 216] width 45 height 45
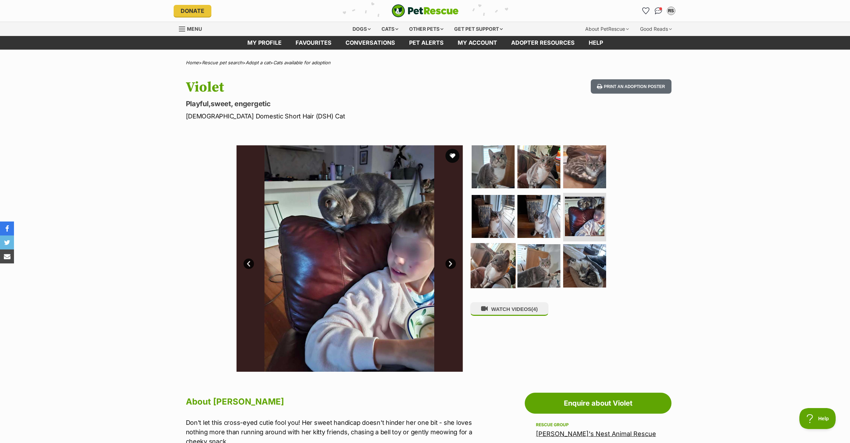
click at [484, 267] on img at bounding box center [493, 265] width 45 height 45
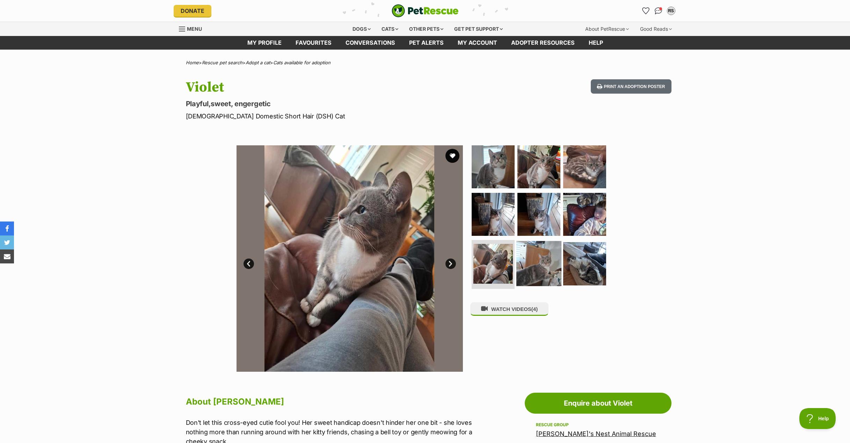
click at [541, 263] on img at bounding box center [539, 263] width 45 height 45
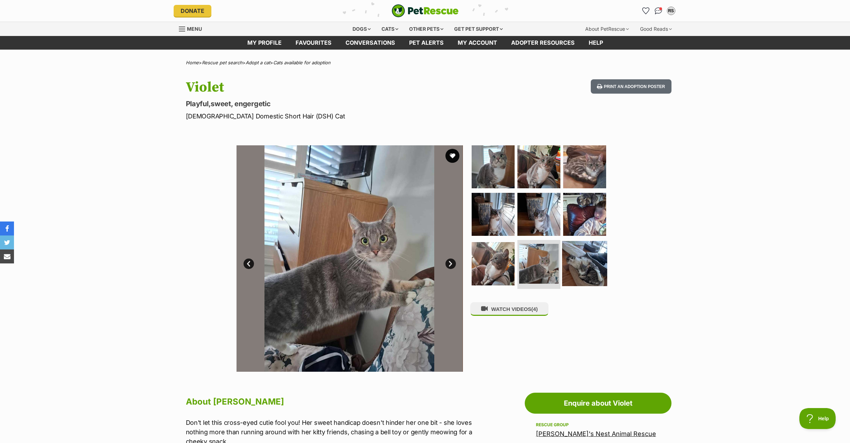
click at [585, 260] on img at bounding box center [584, 263] width 45 height 45
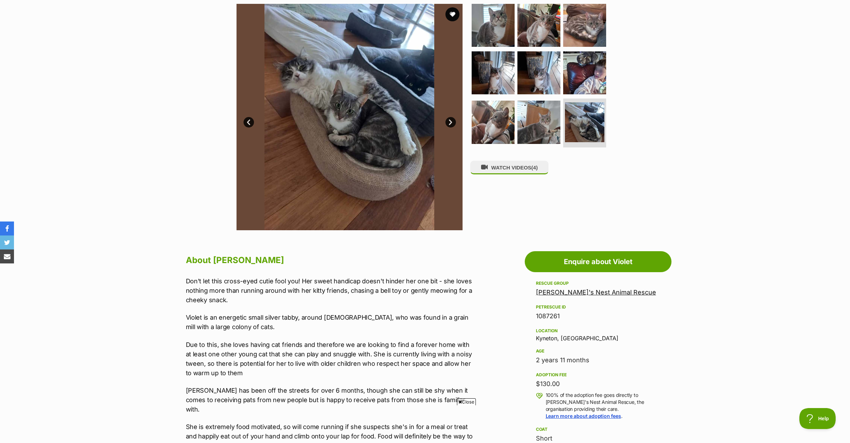
scroll to position [157, 0]
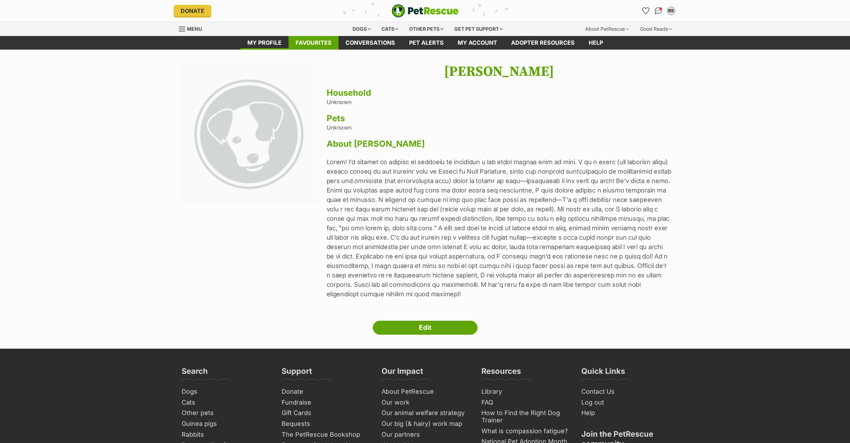
click at [301, 42] on link "Favourites" at bounding box center [314, 43] width 50 height 14
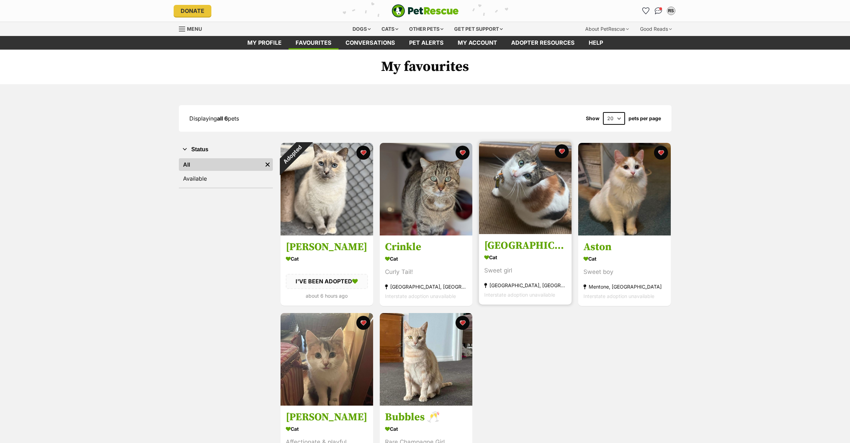
click at [539, 203] on img at bounding box center [525, 188] width 93 height 93
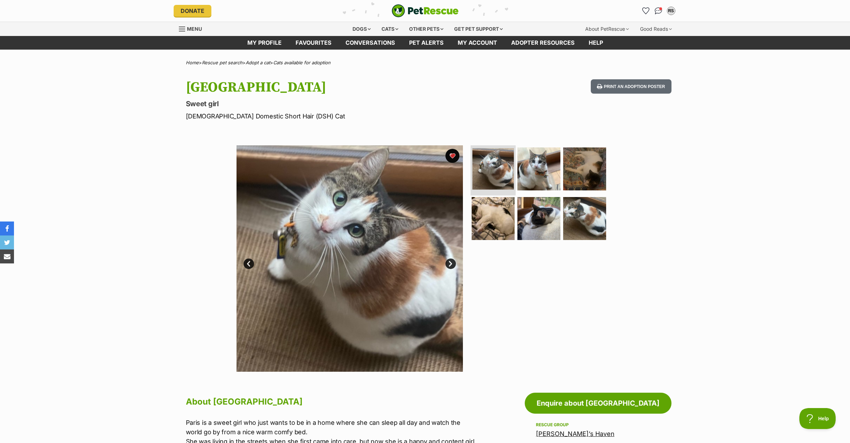
click at [480, 167] on img at bounding box center [494, 169] width 42 height 42
click at [534, 166] on img at bounding box center [539, 168] width 45 height 45
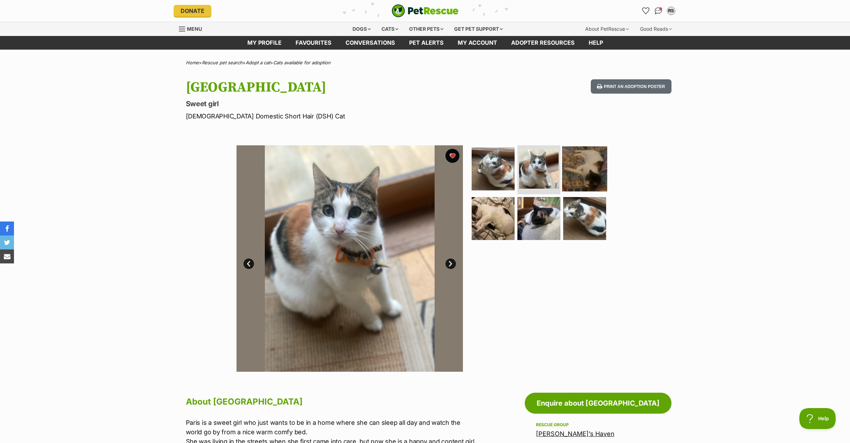
click at [585, 170] on img at bounding box center [584, 168] width 45 height 45
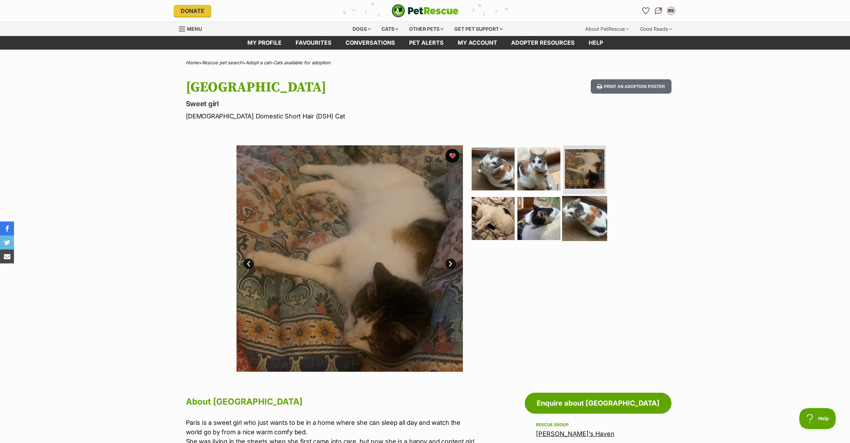
click at [583, 212] on img at bounding box center [584, 218] width 45 height 45
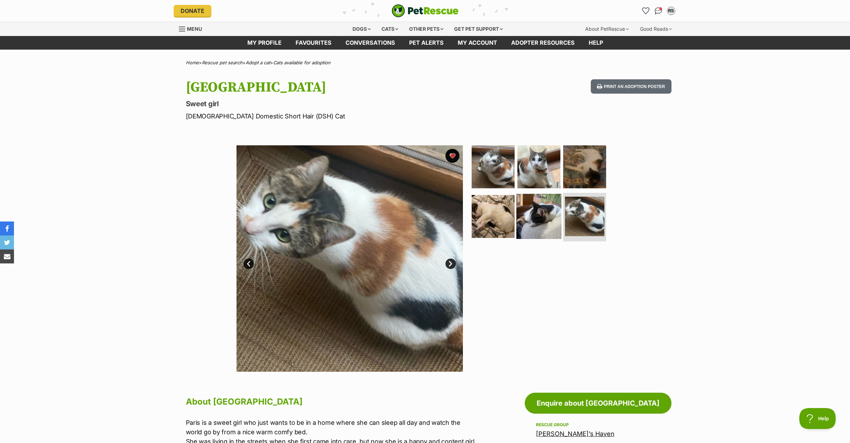
click at [547, 216] on img at bounding box center [539, 216] width 45 height 45
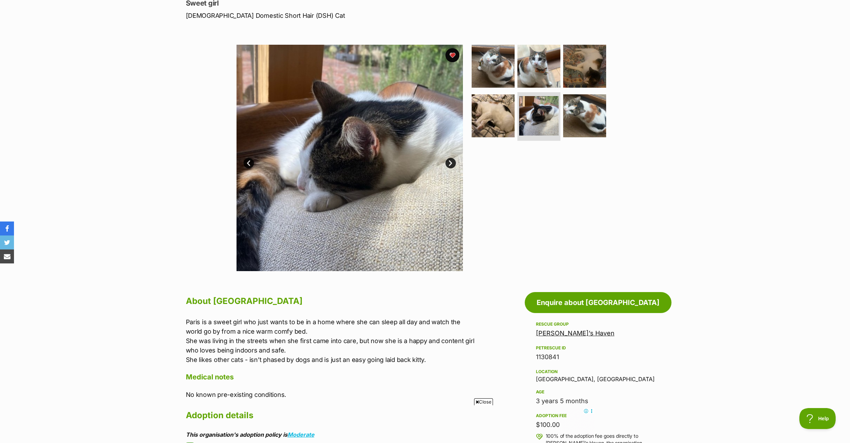
scroll to position [96, 0]
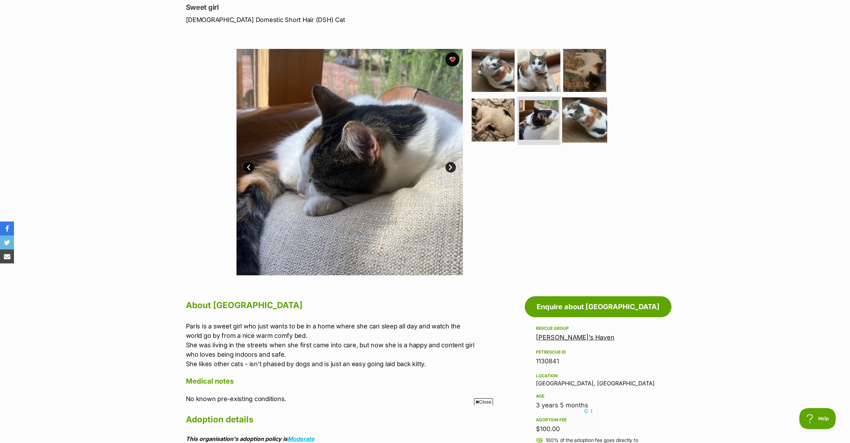
click at [595, 113] on img at bounding box center [584, 119] width 45 height 45
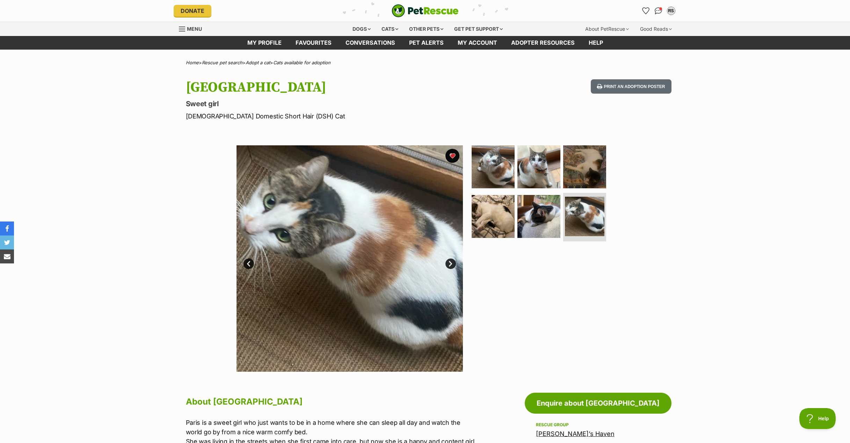
scroll to position [0, 0]
